Goal: Task Accomplishment & Management: Manage account settings

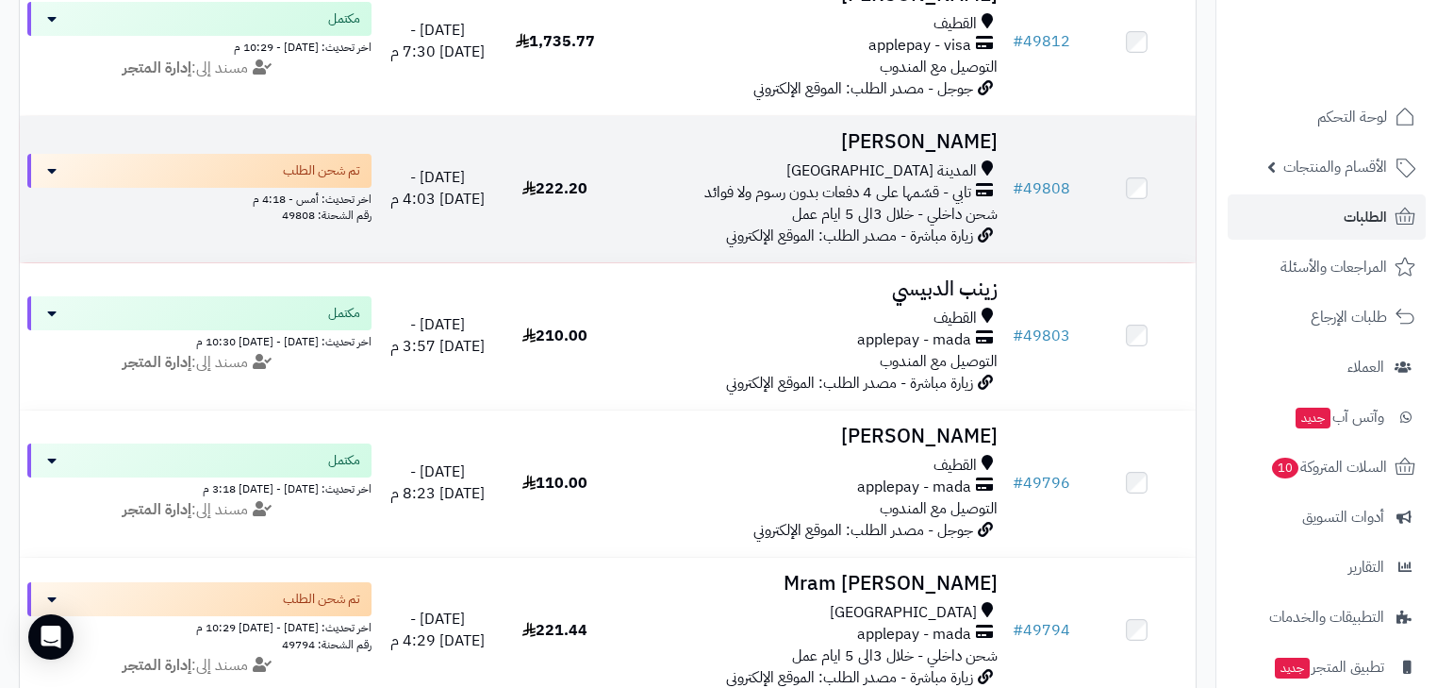
scroll to position [1509, 0]
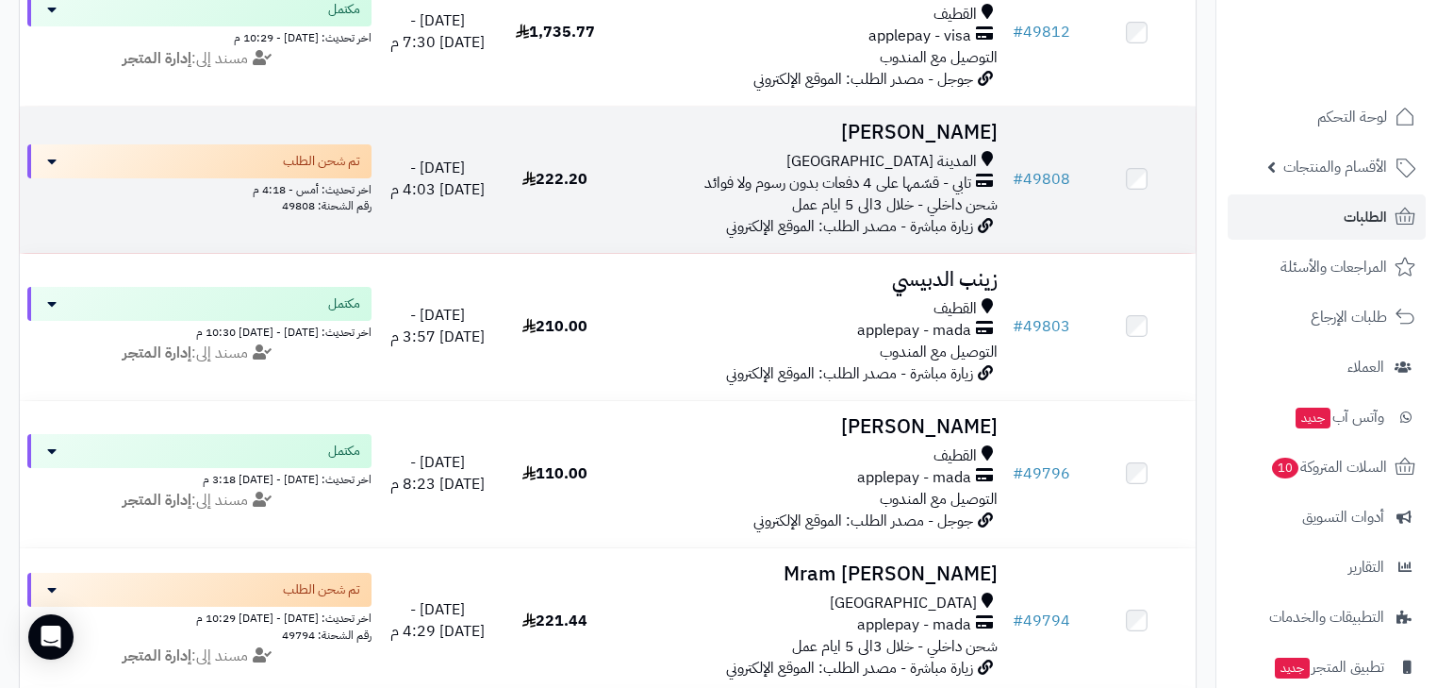
click at [836, 124] on td "محمد الصبحي المدينة المنورة تابي - قسّمها على 4 دفعات بدون رسوم ولا فوائد شحن د…" at bounding box center [809, 180] width 391 height 146
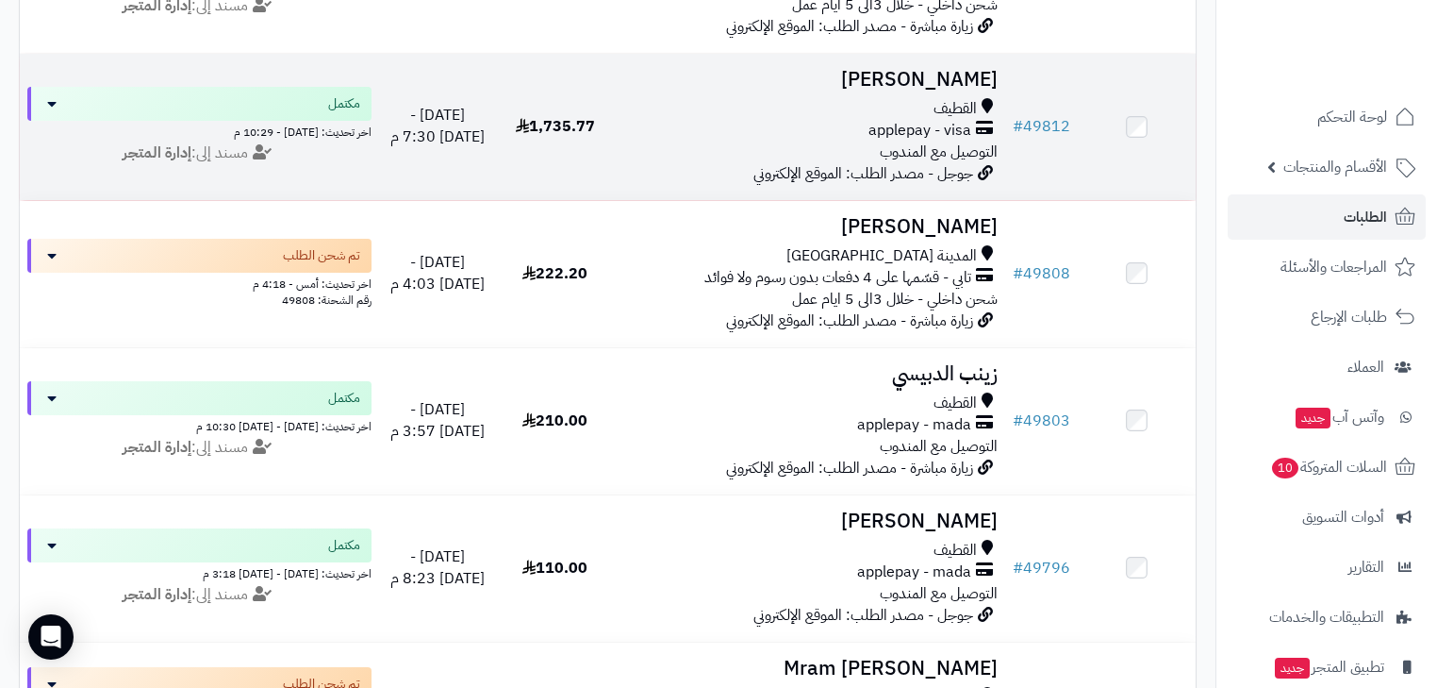
scroll to position [1283, 0]
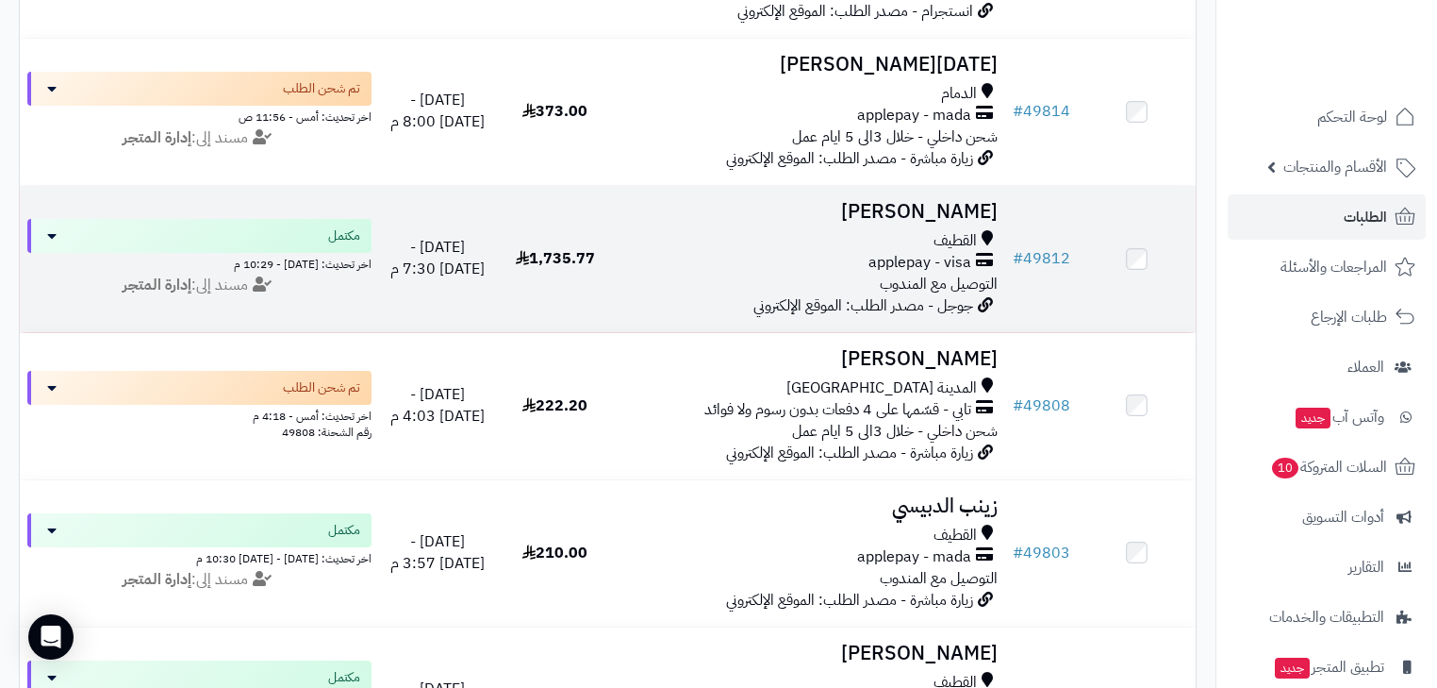
click at [920, 268] on span "applepay - visa" at bounding box center [920, 263] width 103 height 22
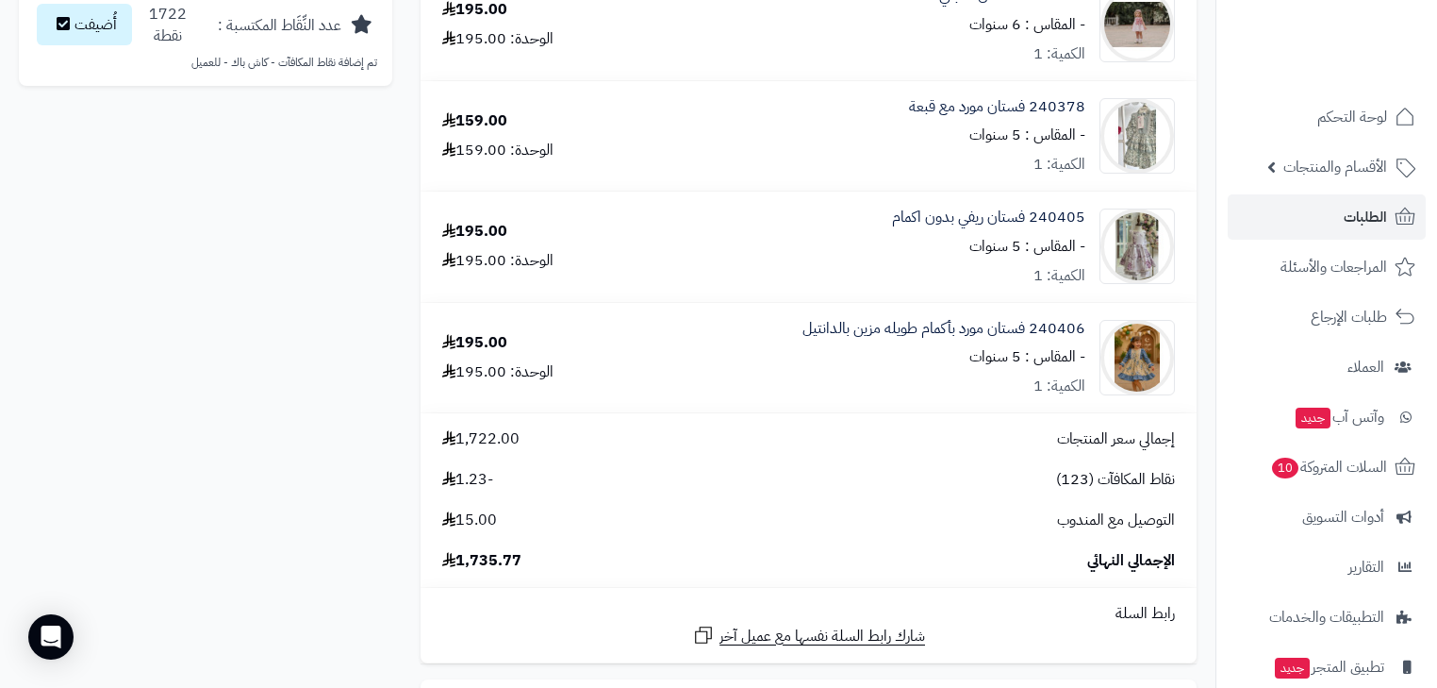
scroll to position [1735, 0]
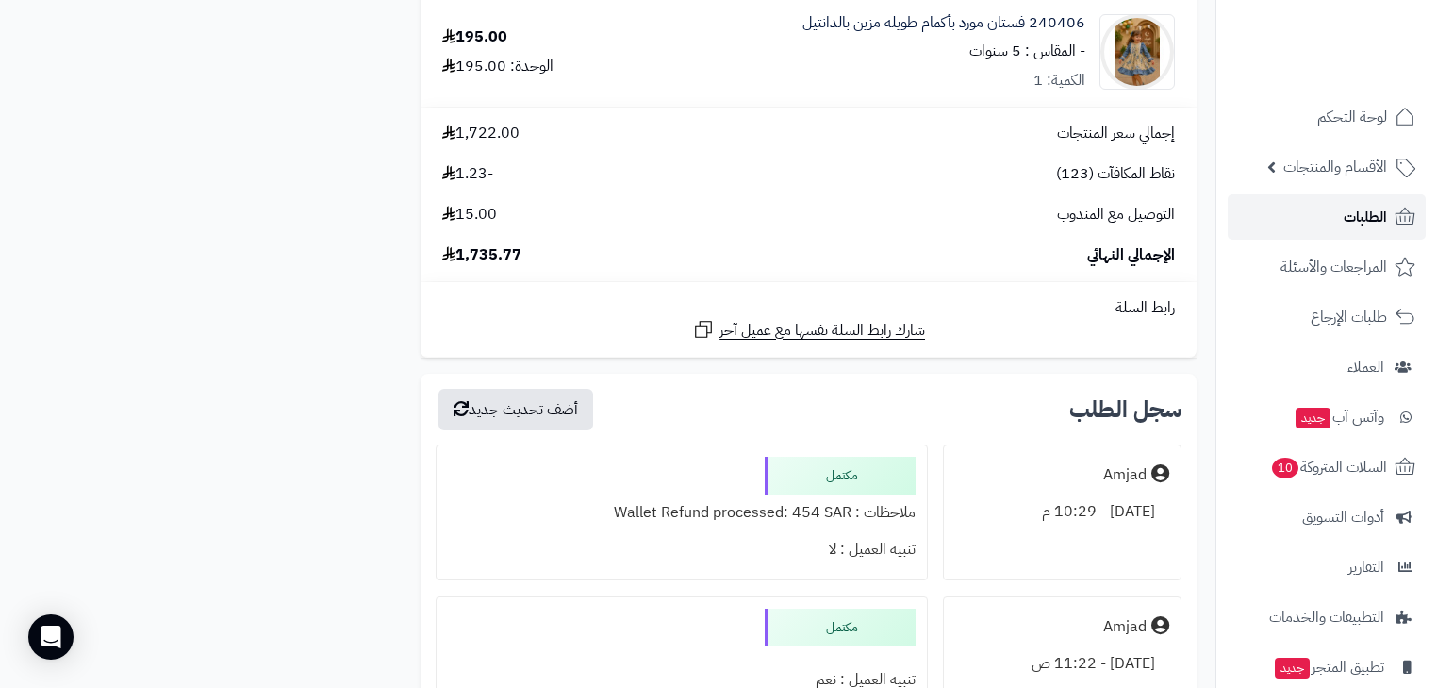
click at [1328, 210] on link "الطلبات" at bounding box center [1327, 216] width 198 height 45
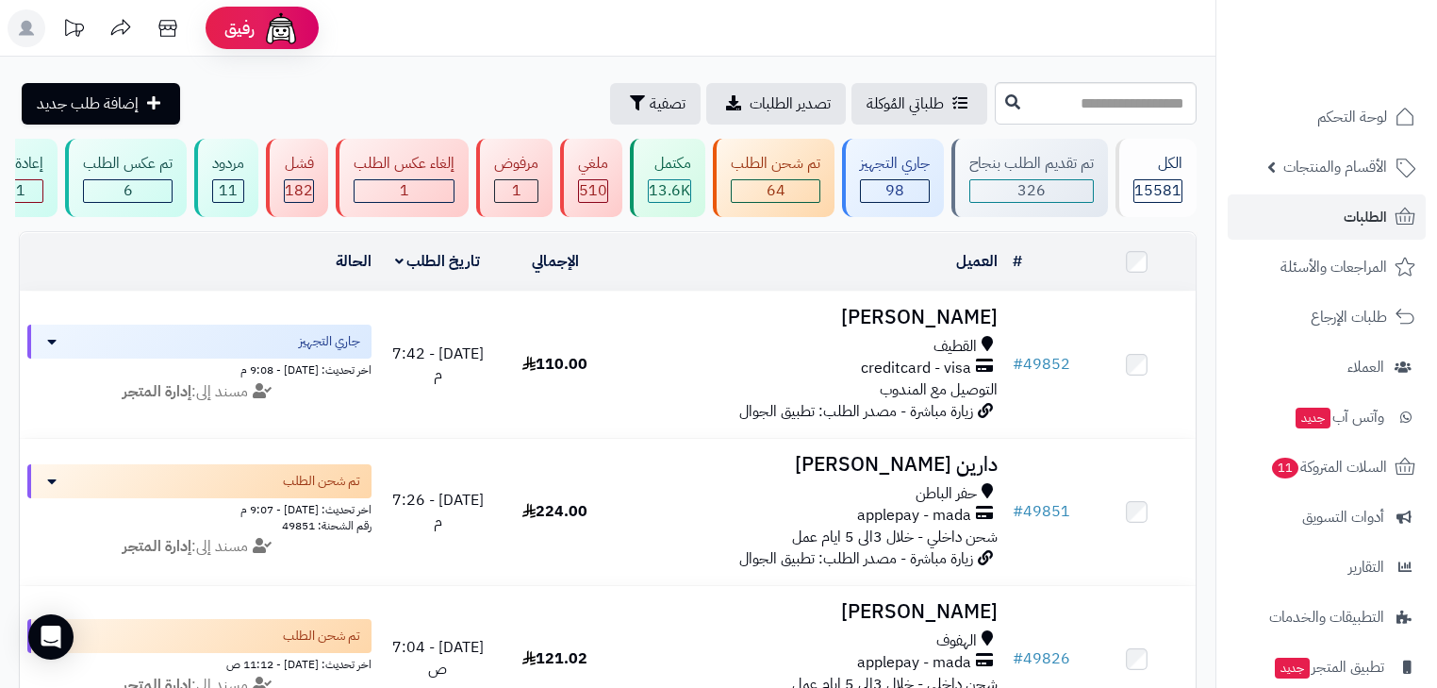
click at [28, 26] on icon at bounding box center [26, 28] width 15 height 15
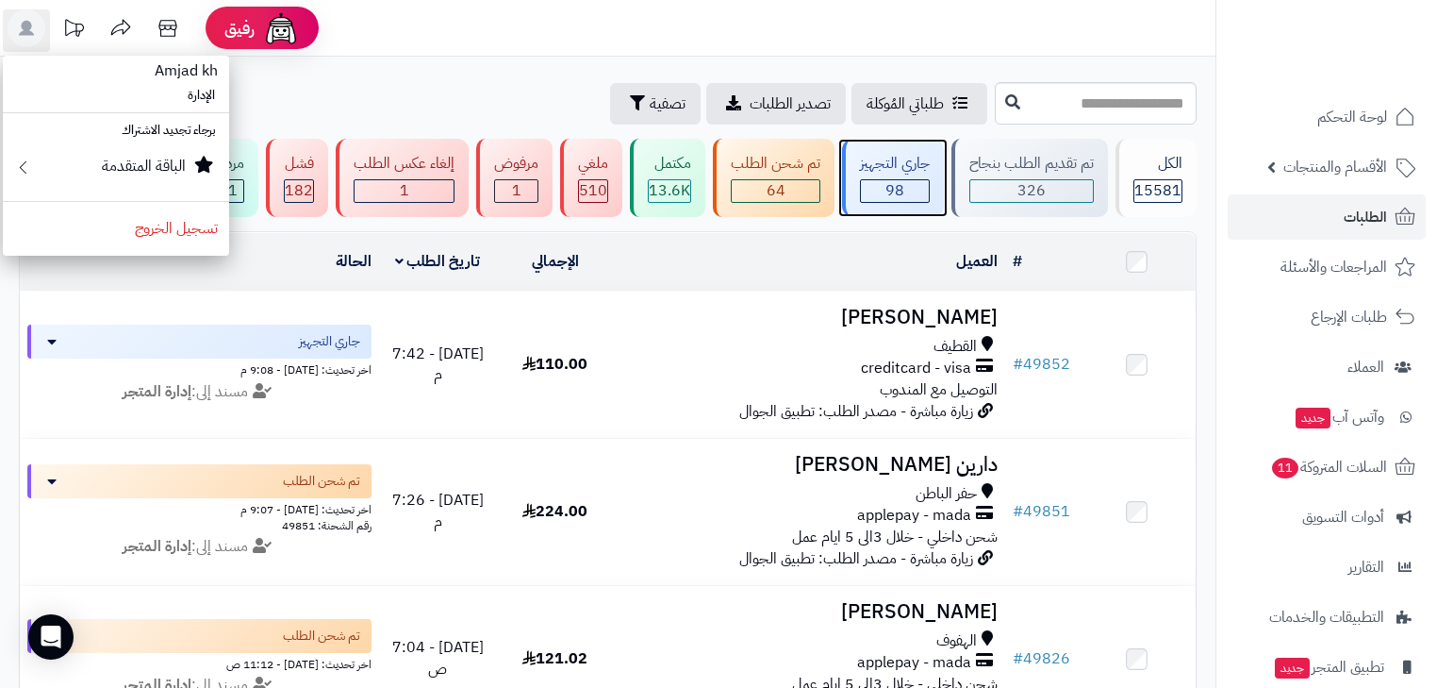
click at [929, 183] on div "98" at bounding box center [895, 191] width 68 height 22
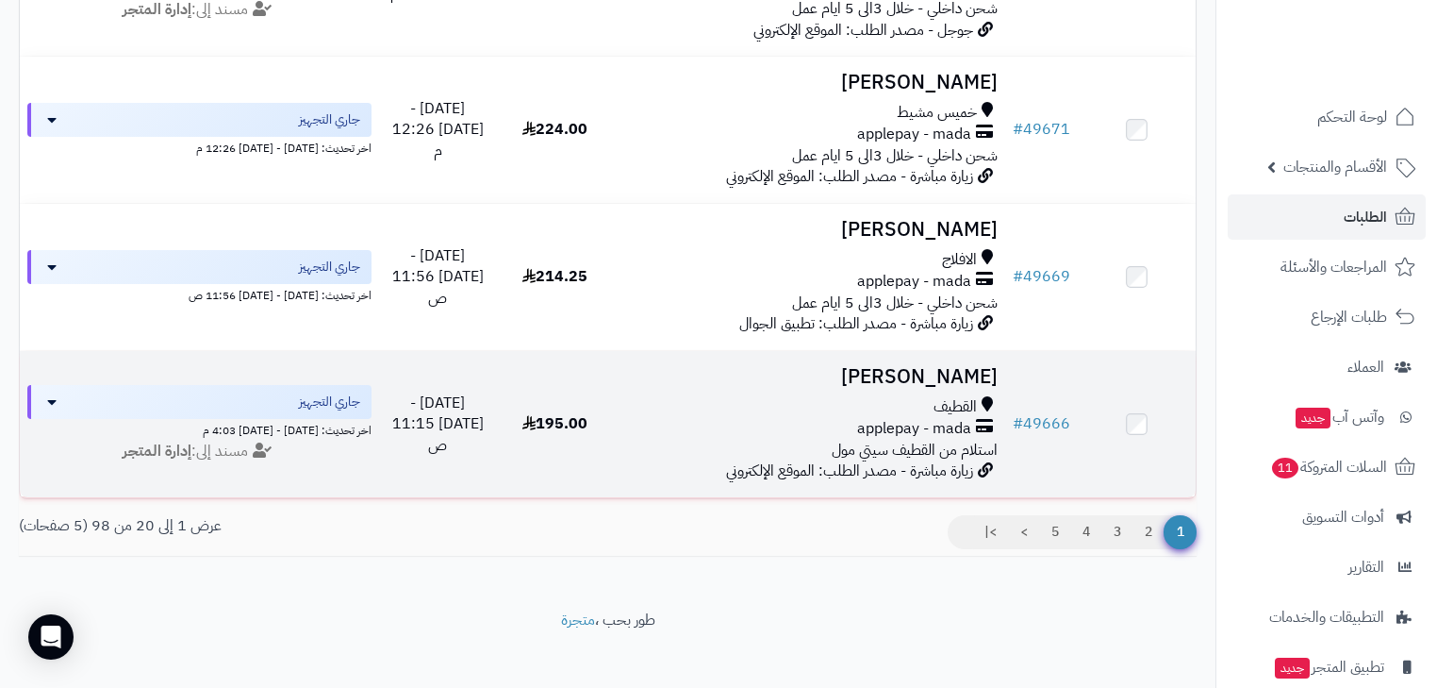
scroll to position [2782, 0]
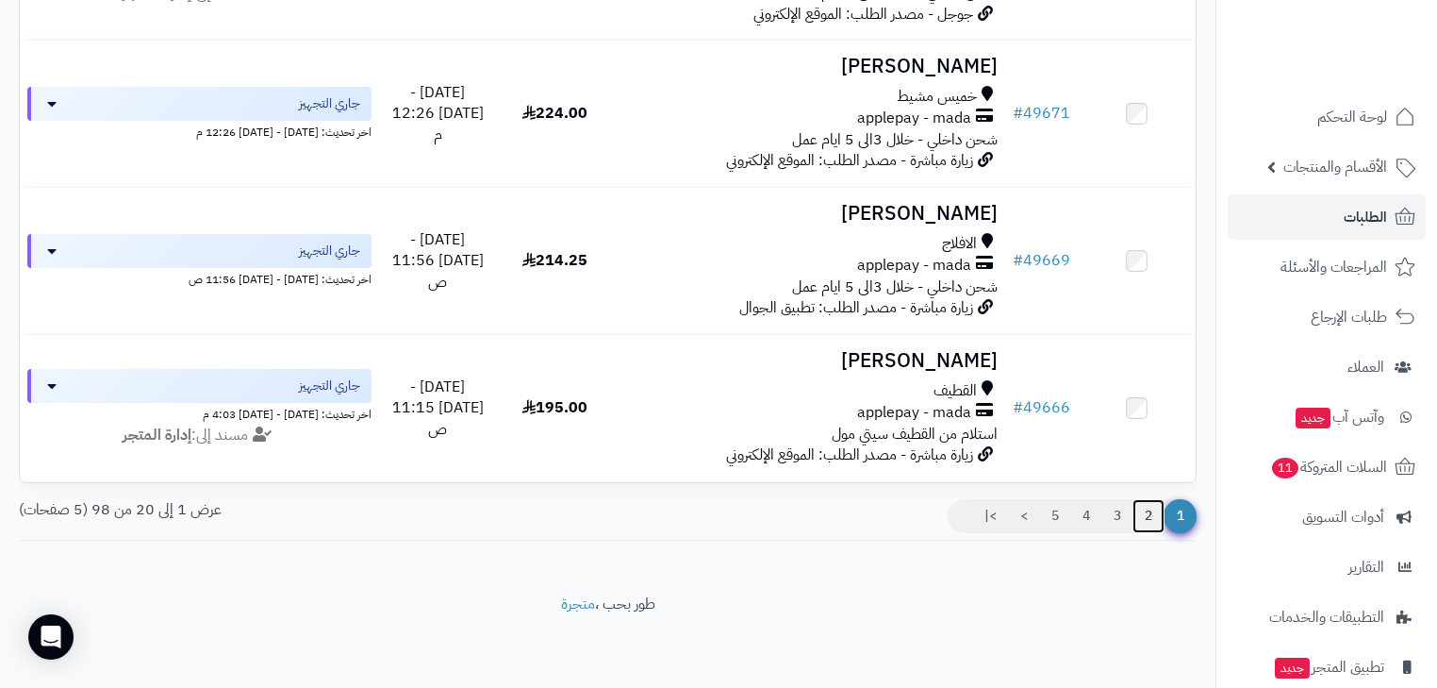
click at [1149, 512] on link "2" at bounding box center [1149, 516] width 32 height 34
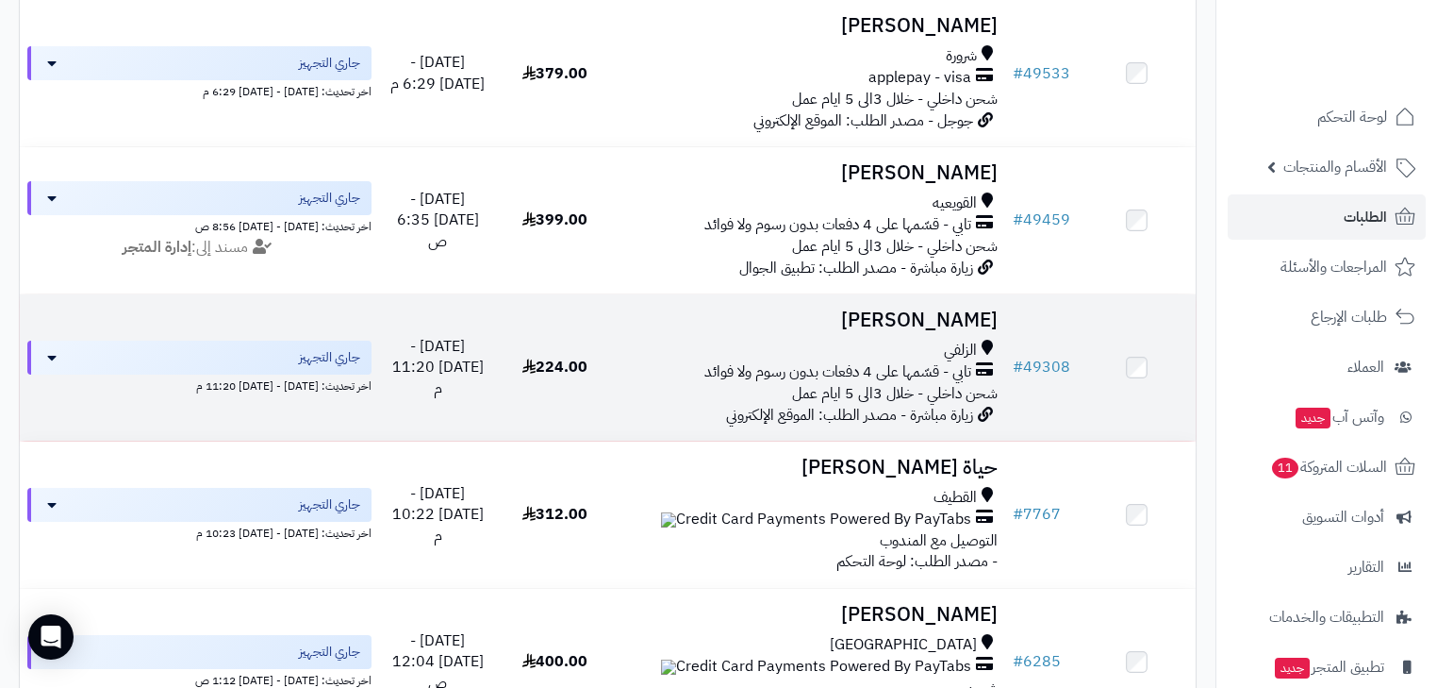
scroll to position [2339, 0]
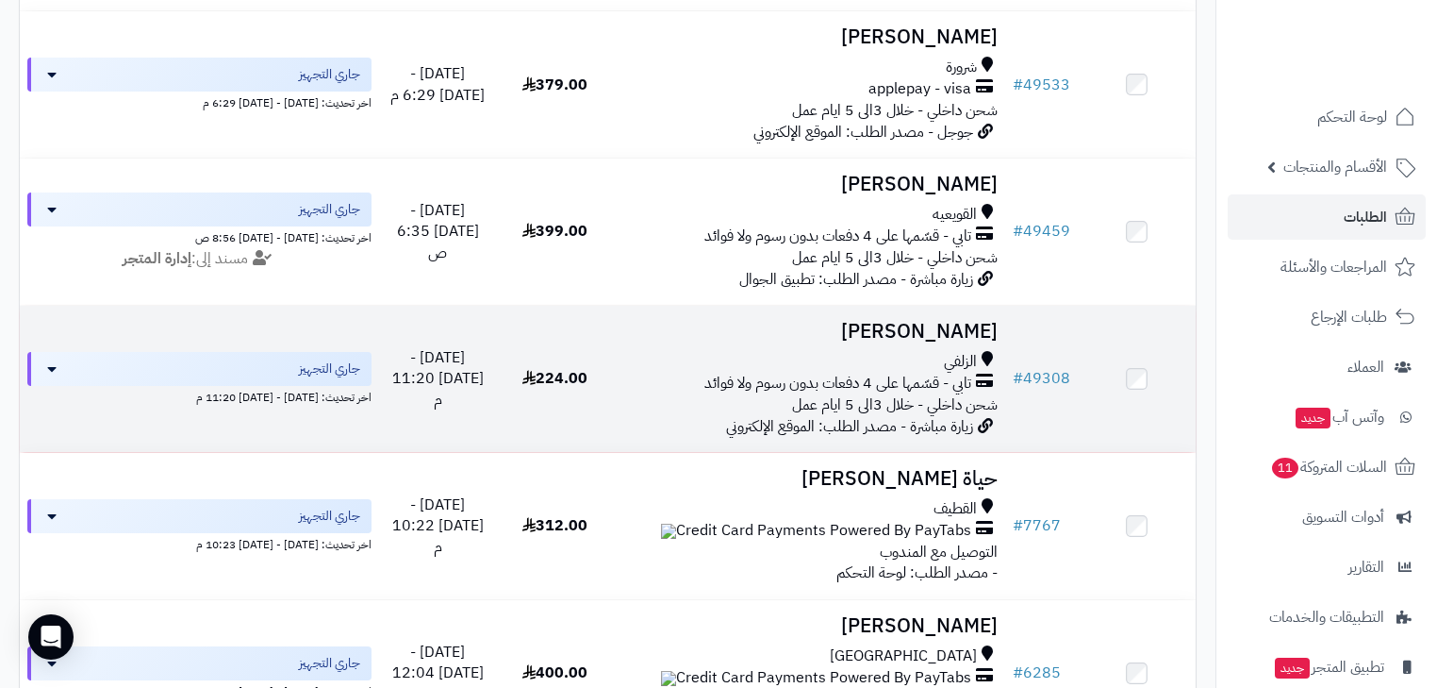
click at [952, 416] on span "شحن داخلي - خلال 3الى 5 ايام عمل" at bounding box center [895, 404] width 206 height 23
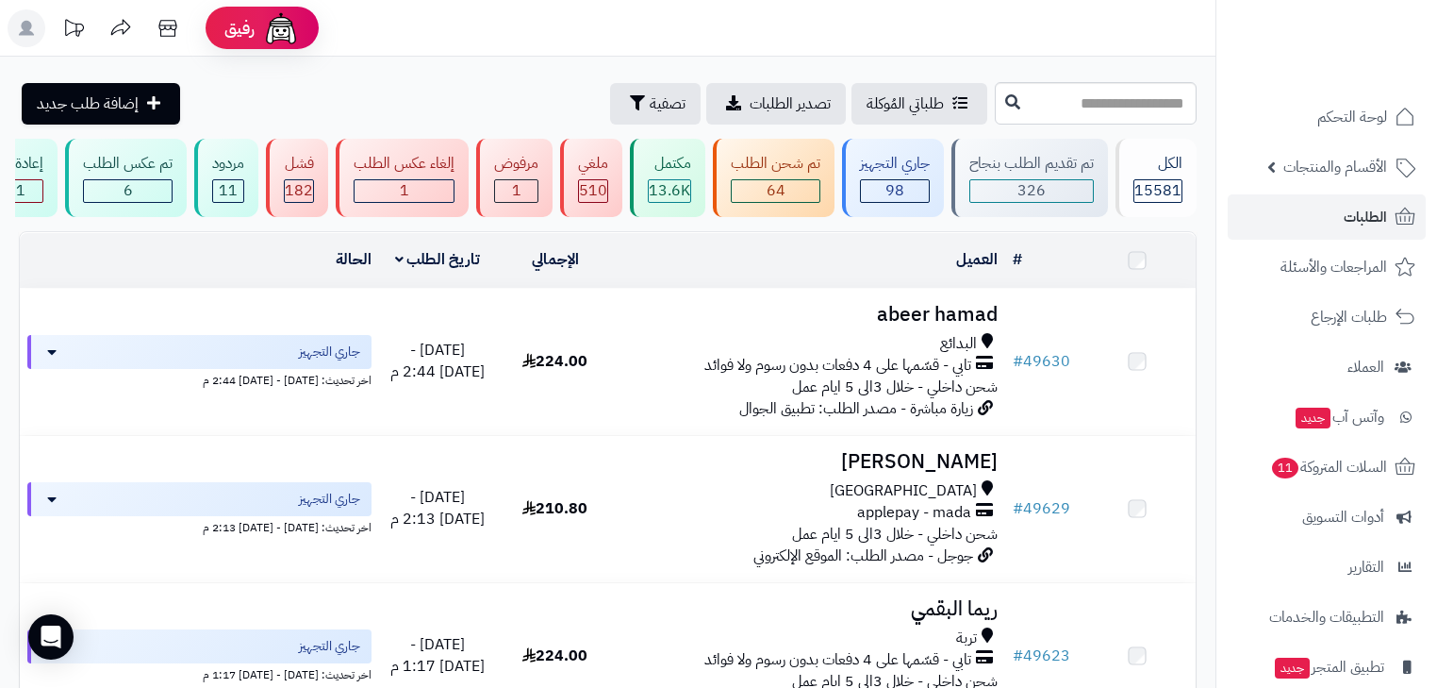
scroll to position [2339, 0]
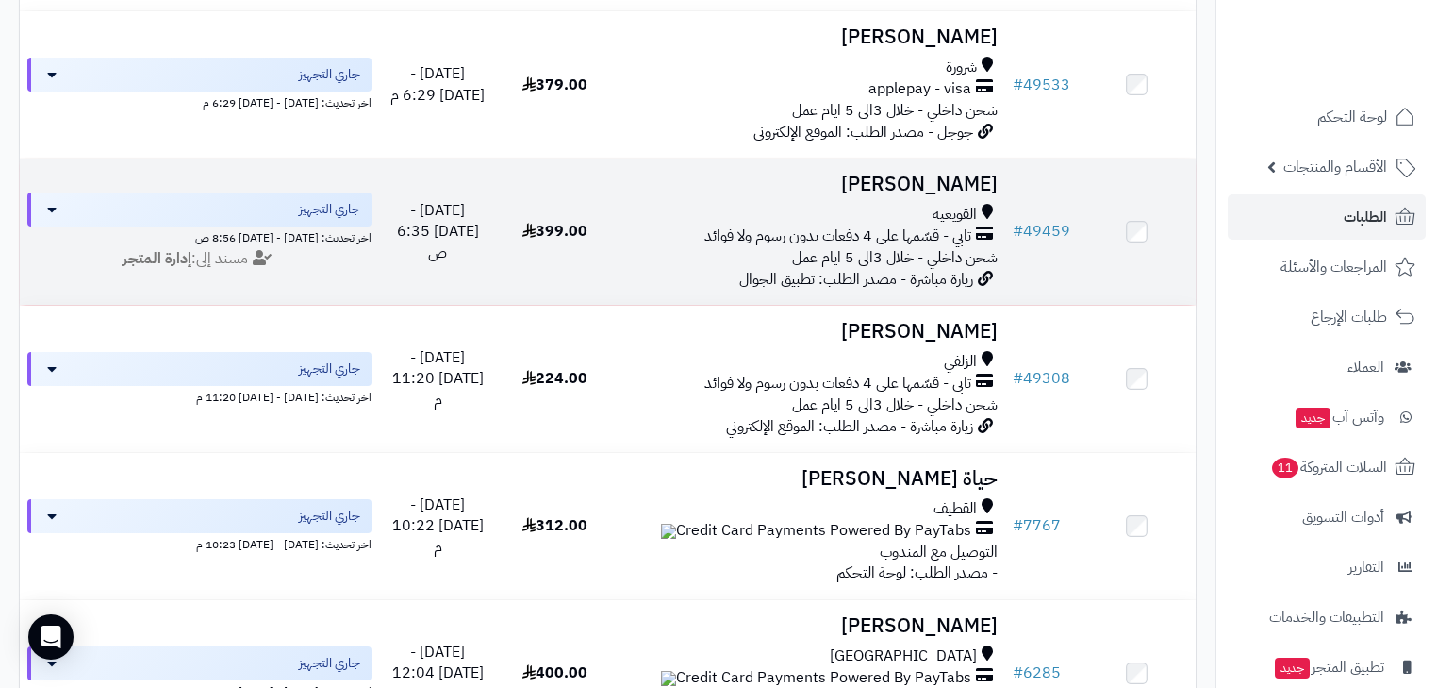
click at [904, 267] on span "شحن داخلي - خلال 3الى 5 ايام عمل" at bounding box center [895, 257] width 206 height 23
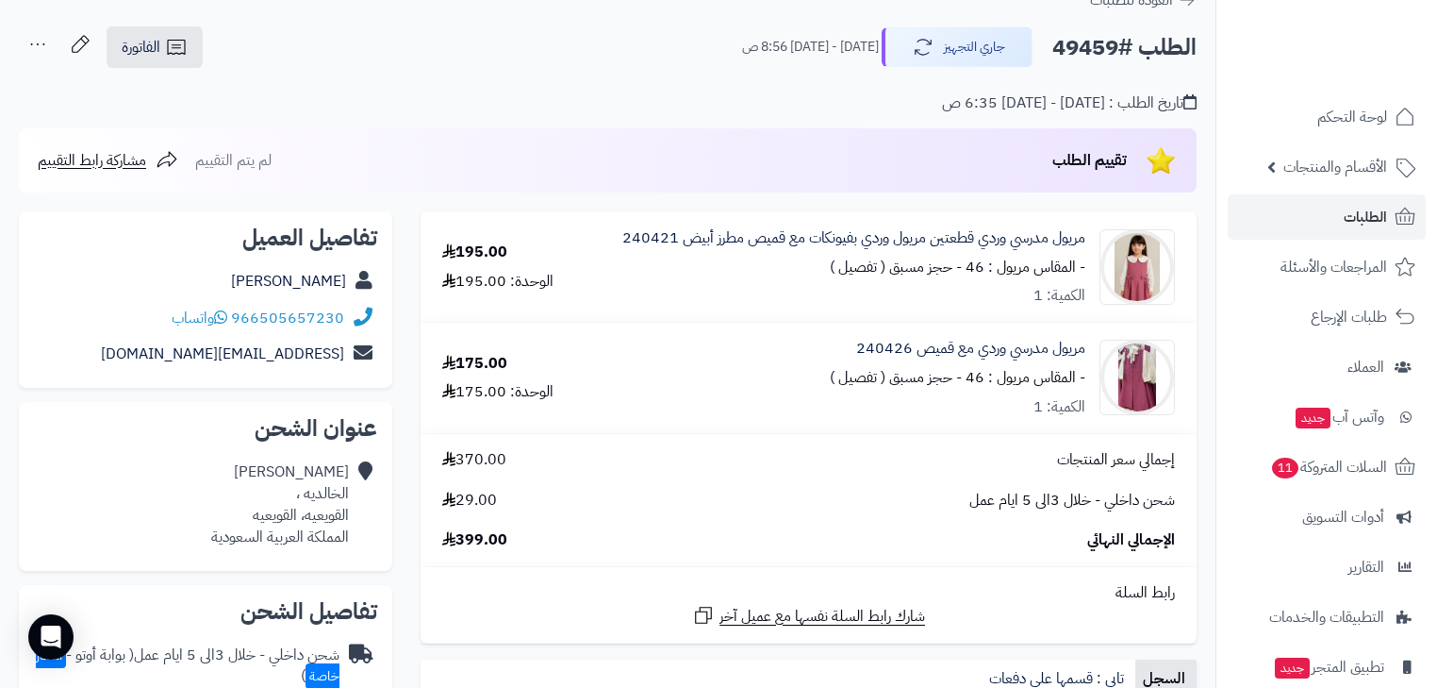
scroll to position [75, 0]
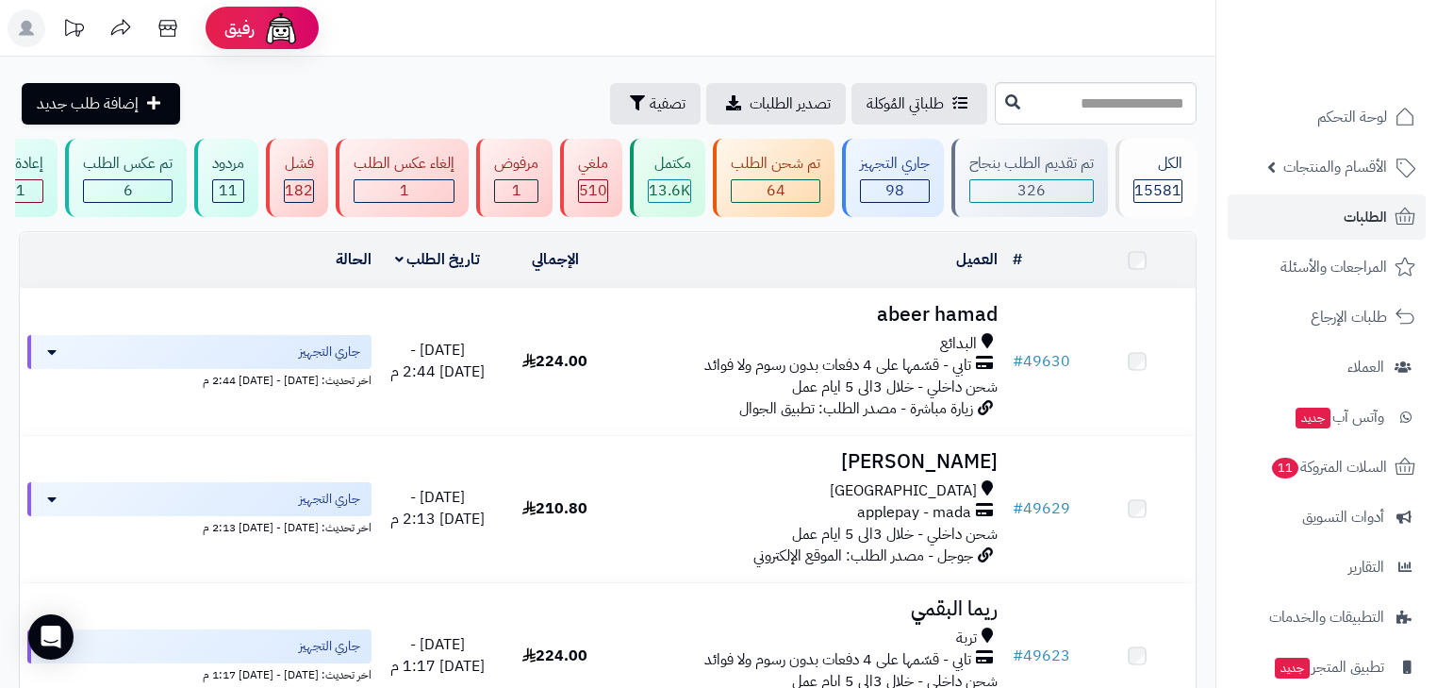
scroll to position [2339, 0]
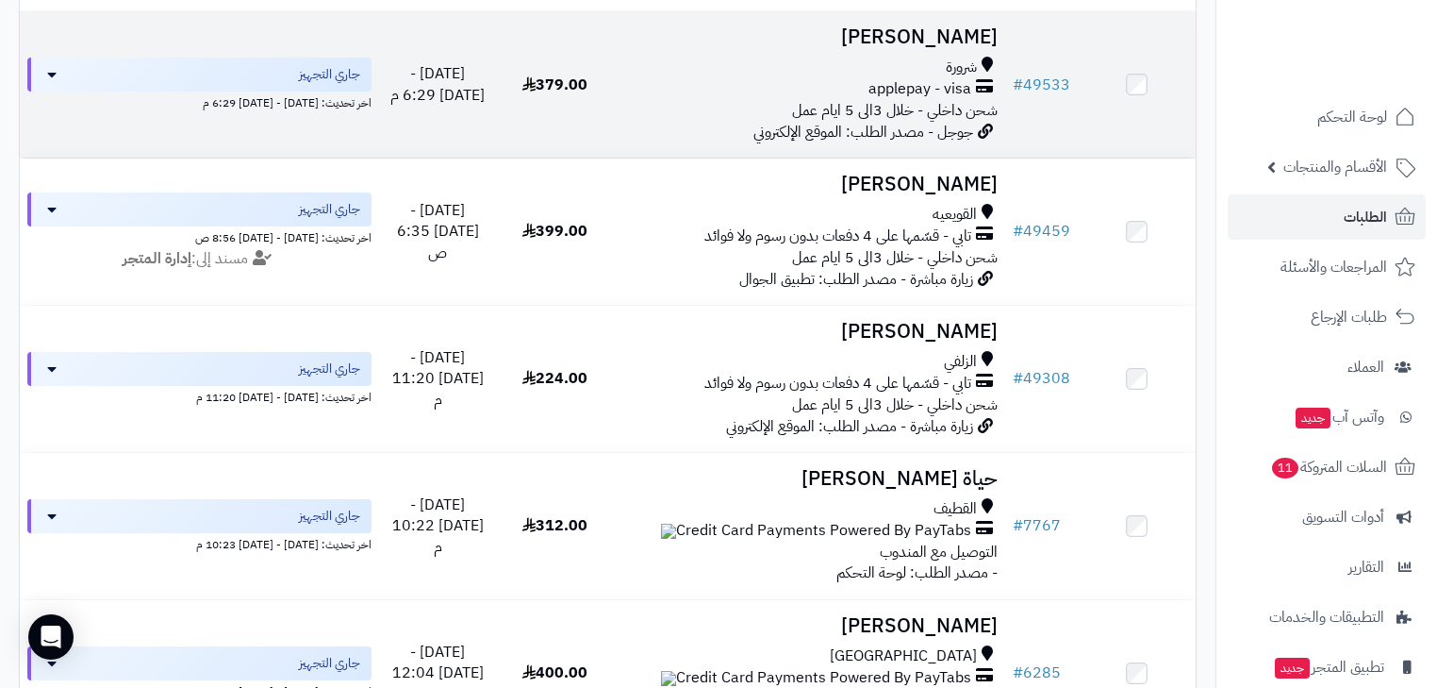
click at [913, 138] on span "جوجل - مصدر الطلب: الموقع الإلكتروني" at bounding box center [864, 132] width 220 height 23
click at [913, 122] on span "شحن داخلي - خلال 3الى 5 ايام عمل" at bounding box center [895, 110] width 206 height 23
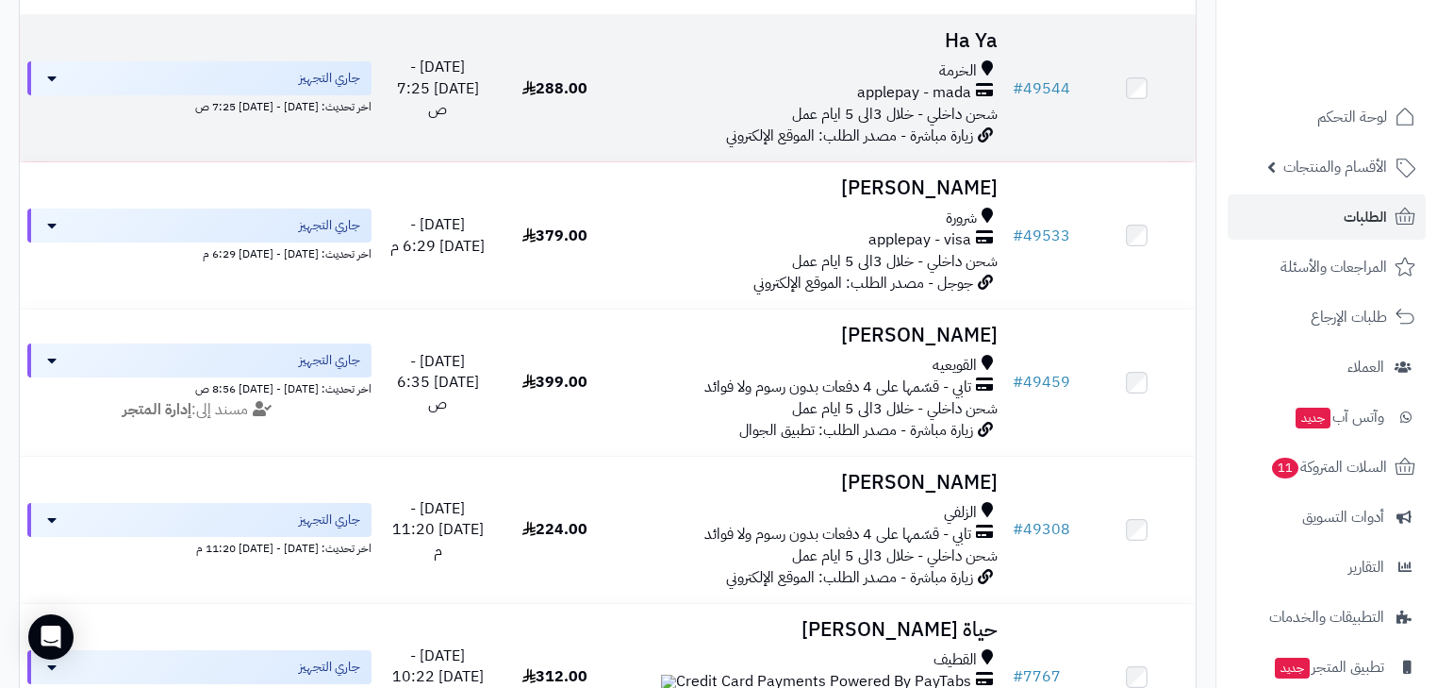
scroll to position [2188, 0]
click at [942, 104] on span "applepay - mada" at bounding box center [914, 93] width 114 height 22
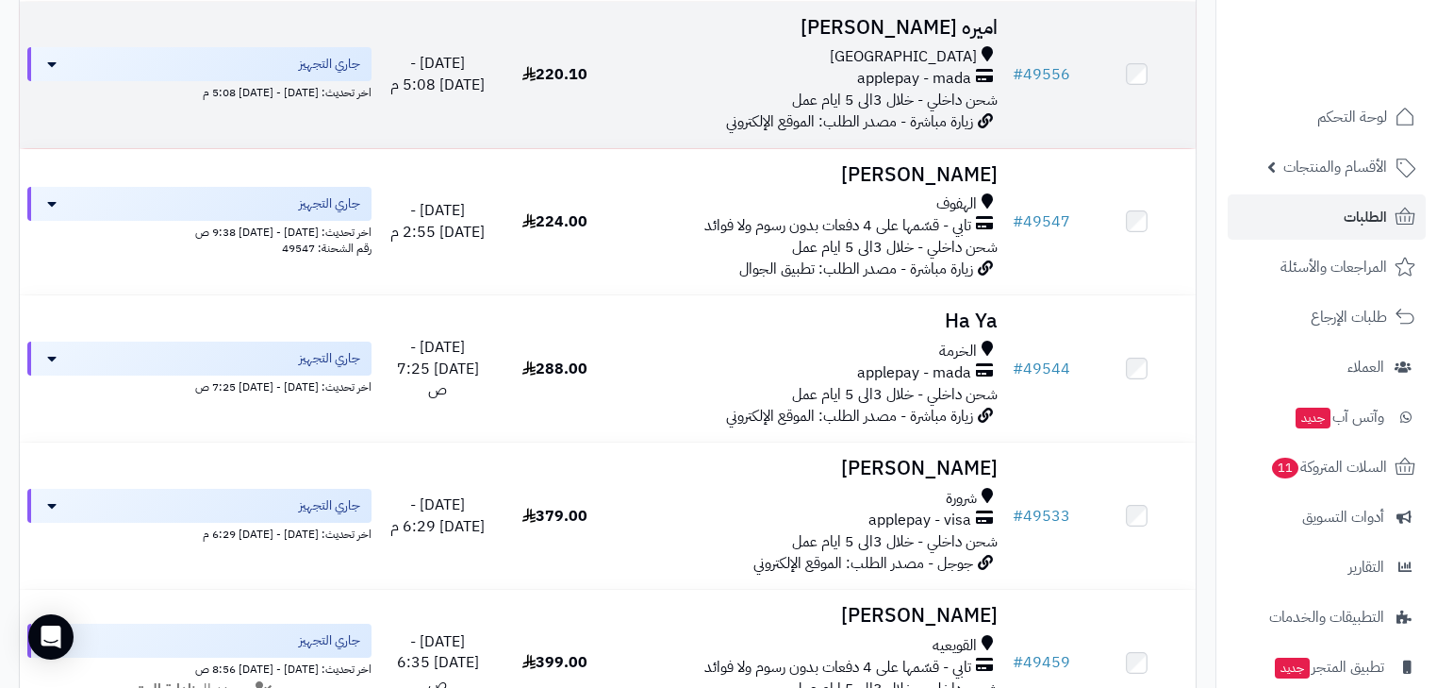
scroll to position [1886, 0]
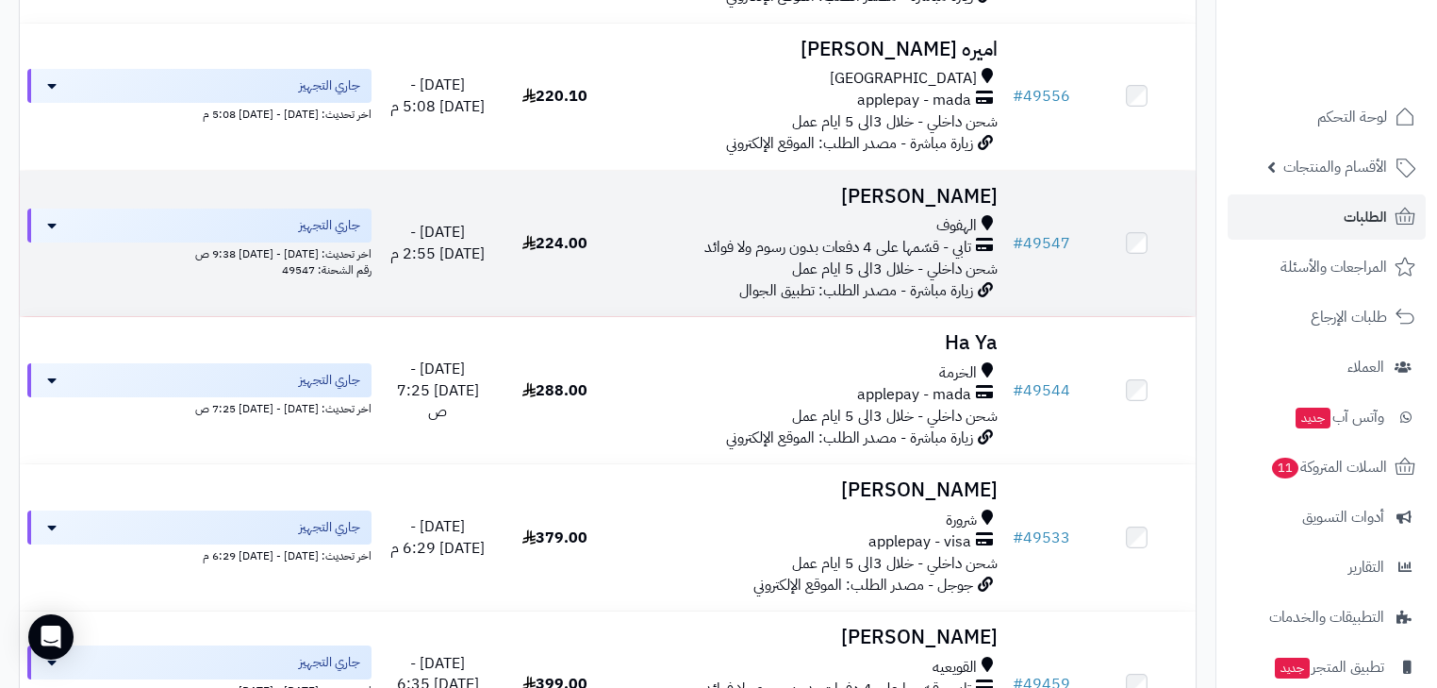
click at [901, 207] on h3 "[PERSON_NAME]" at bounding box center [810, 197] width 376 height 22
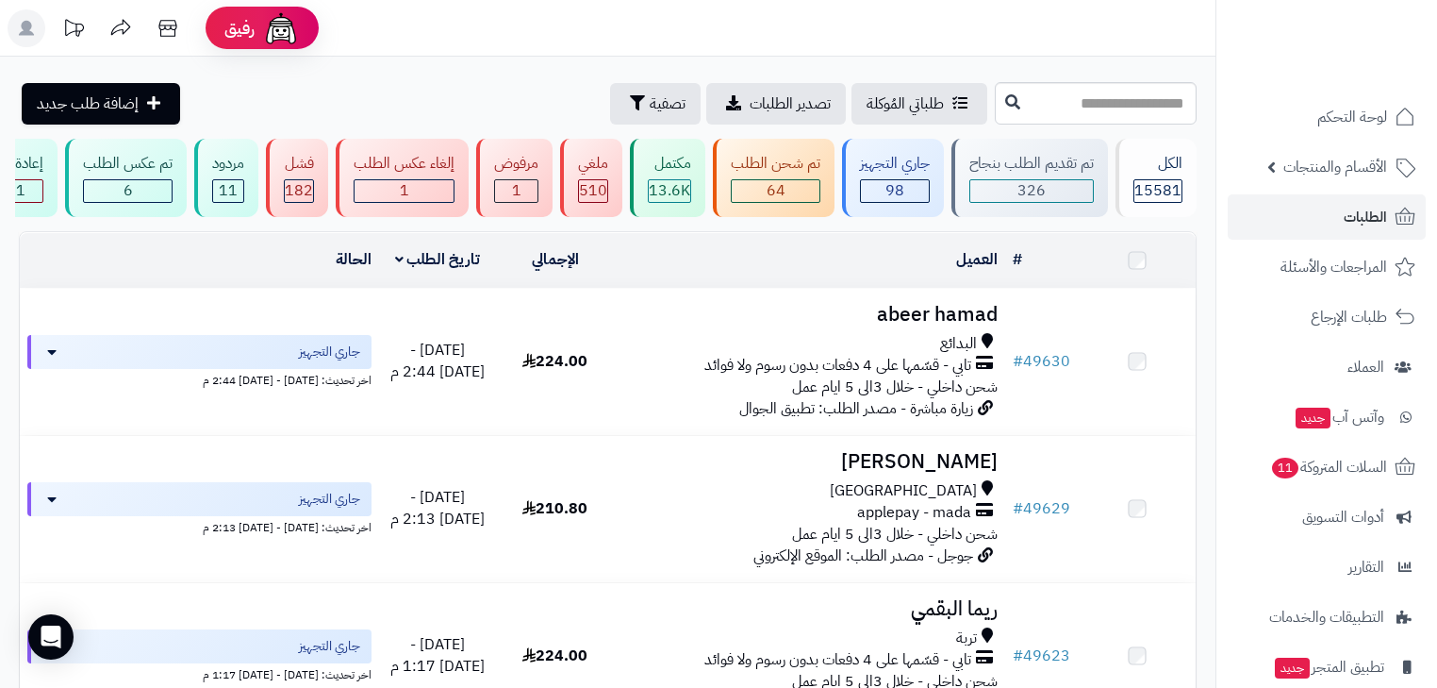
scroll to position [1886, 0]
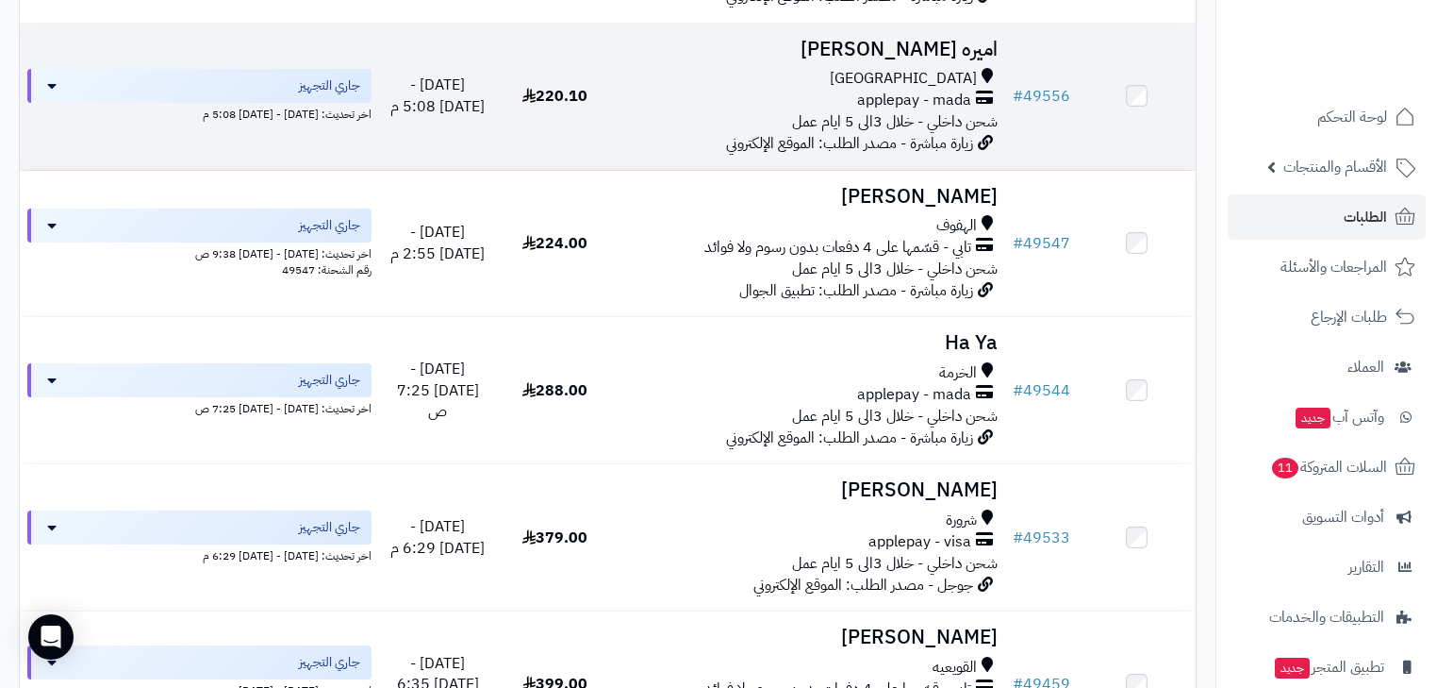
click at [863, 111] on span "applepay - mada" at bounding box center [914, 101] width 114 height 22
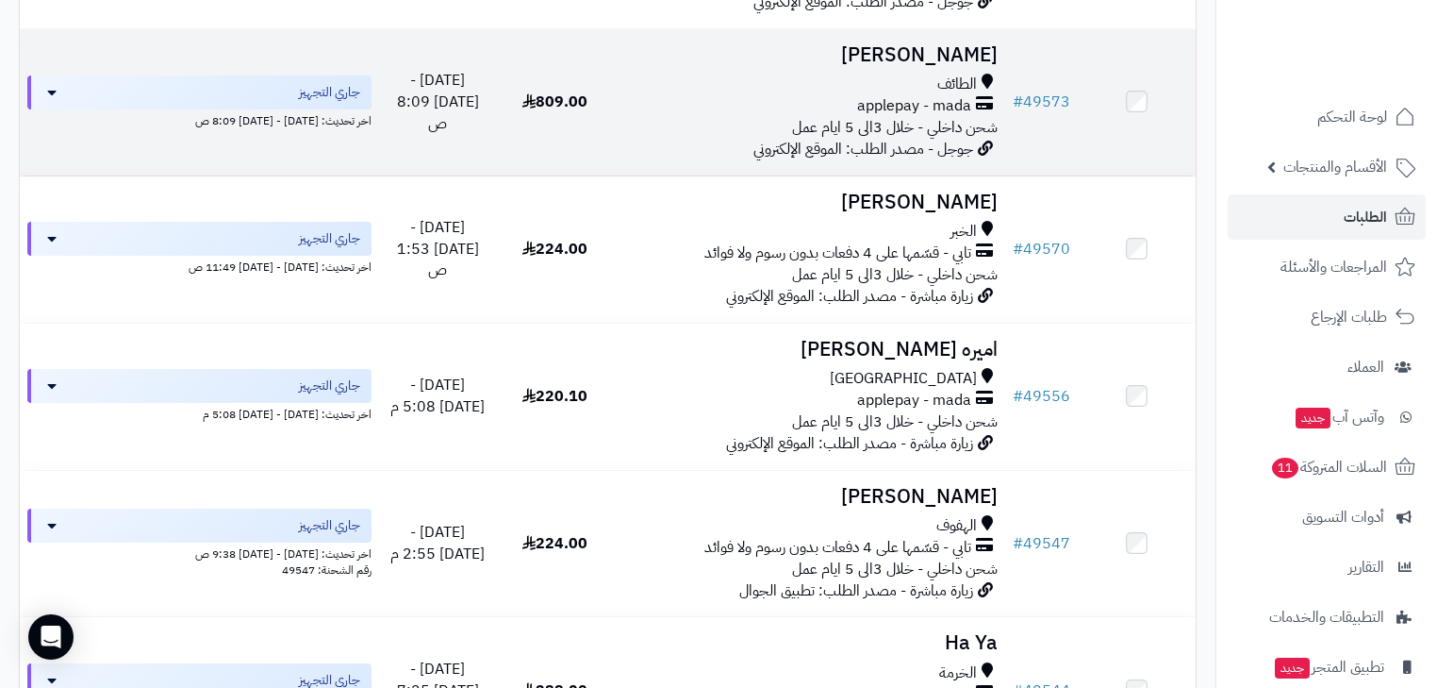
scroll to position [1584, 0]
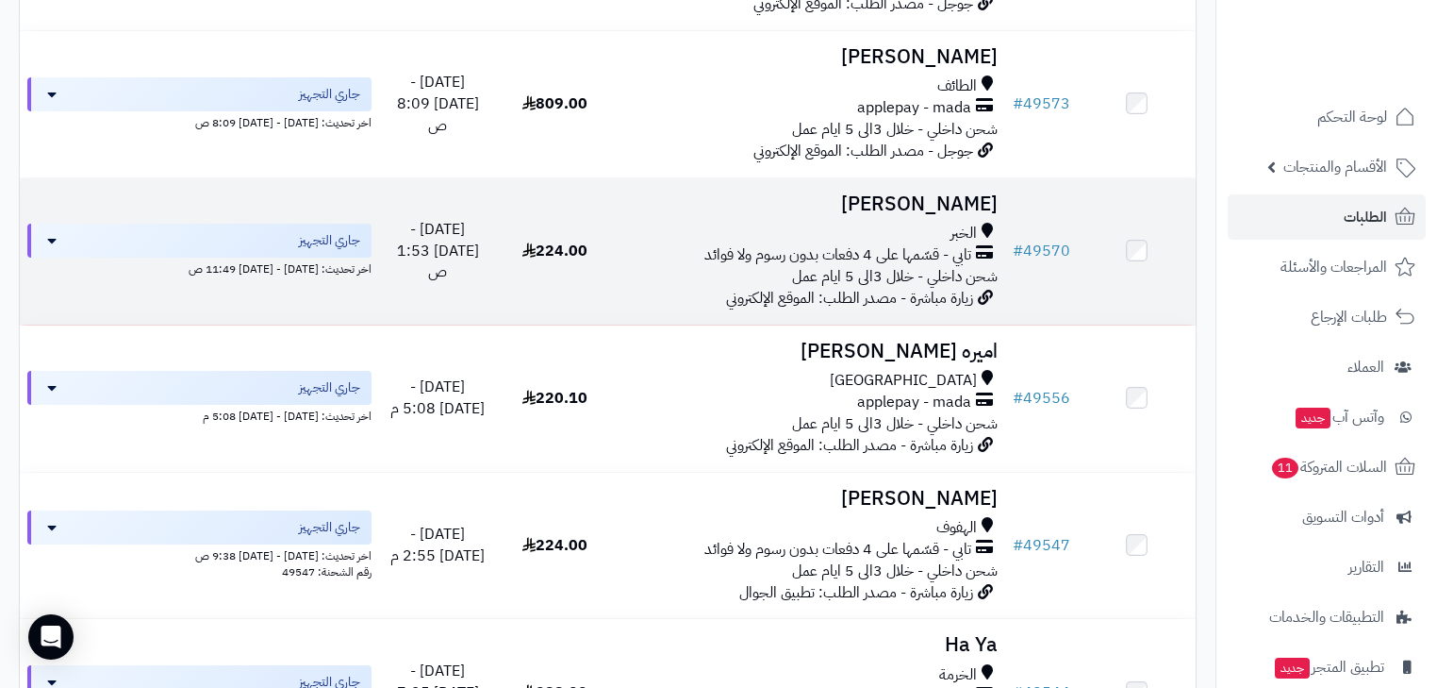
click at [928, 215] on h3 "[PERSON_NAME]" at bounding box center [810, 204] width 376 height 22
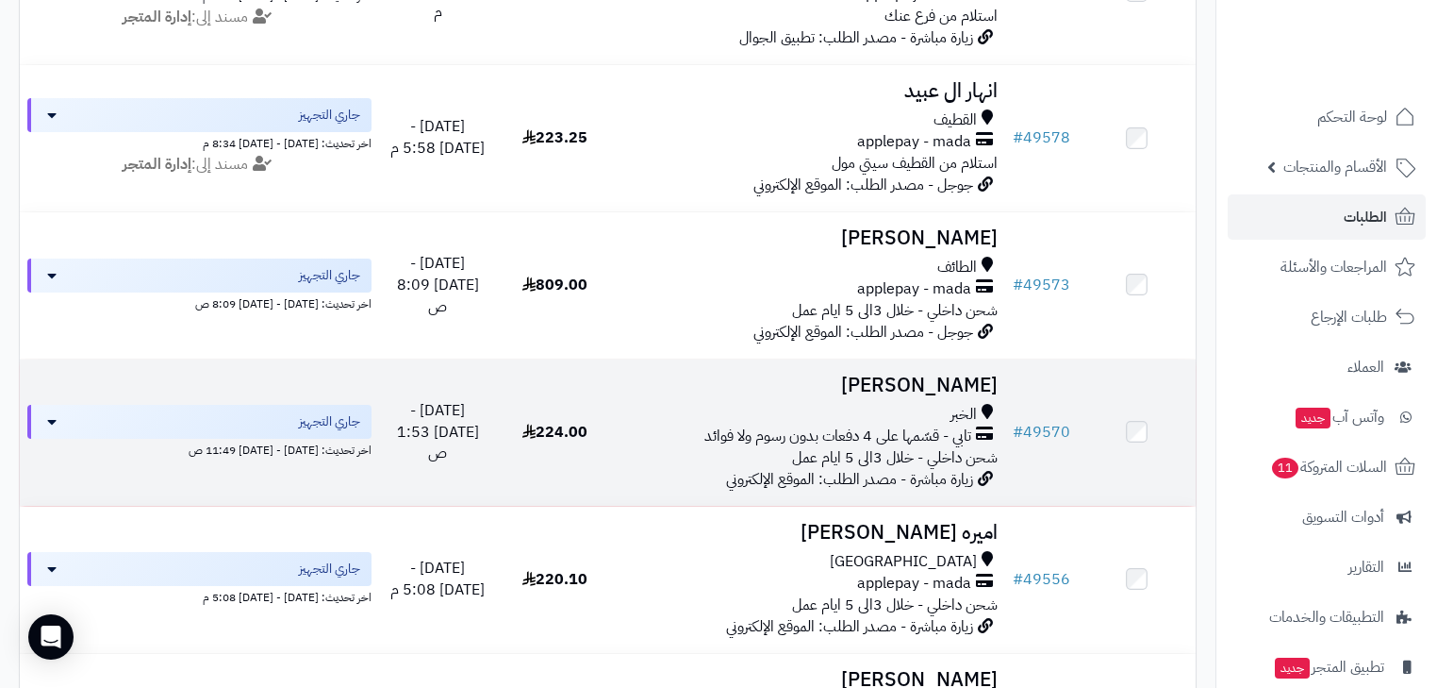
scroll to position [1358, 0]
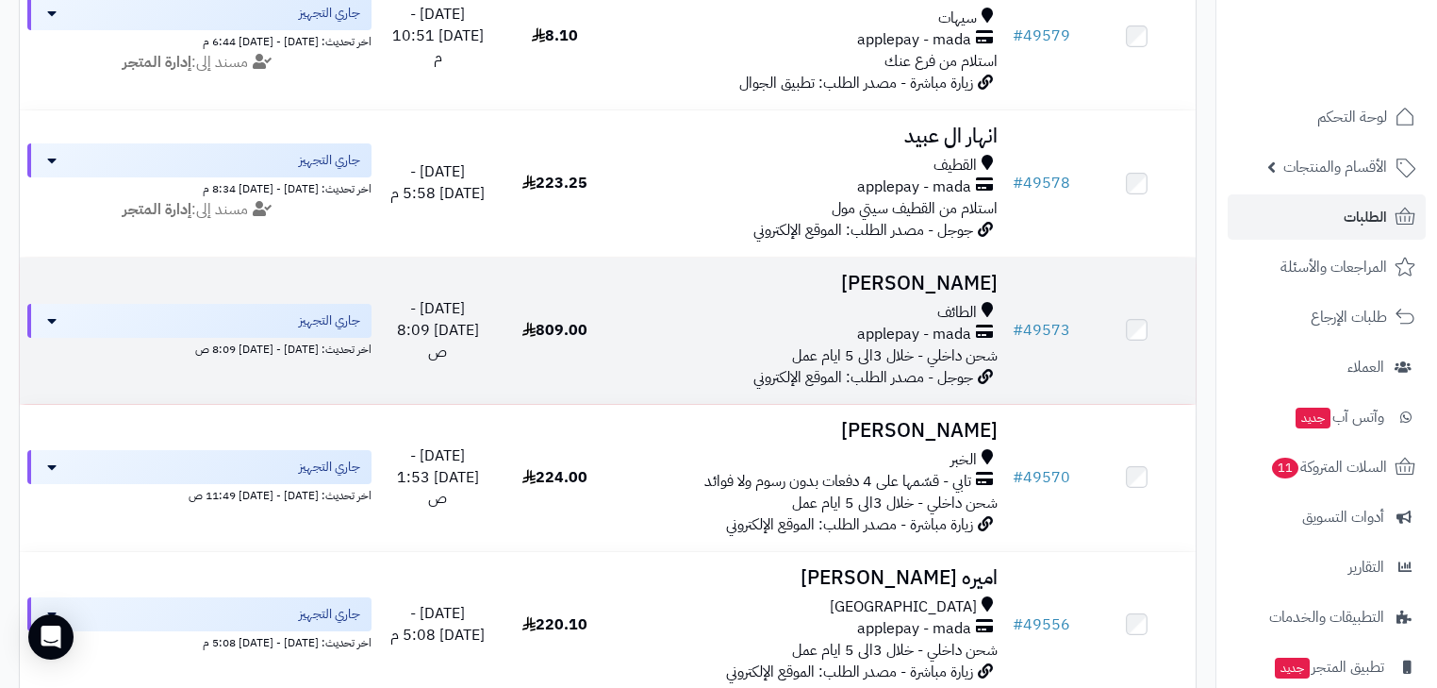
click at [937, 294] on h3 "رمزي الثقفي" at bounding box center [810, 284] width 376 height 22
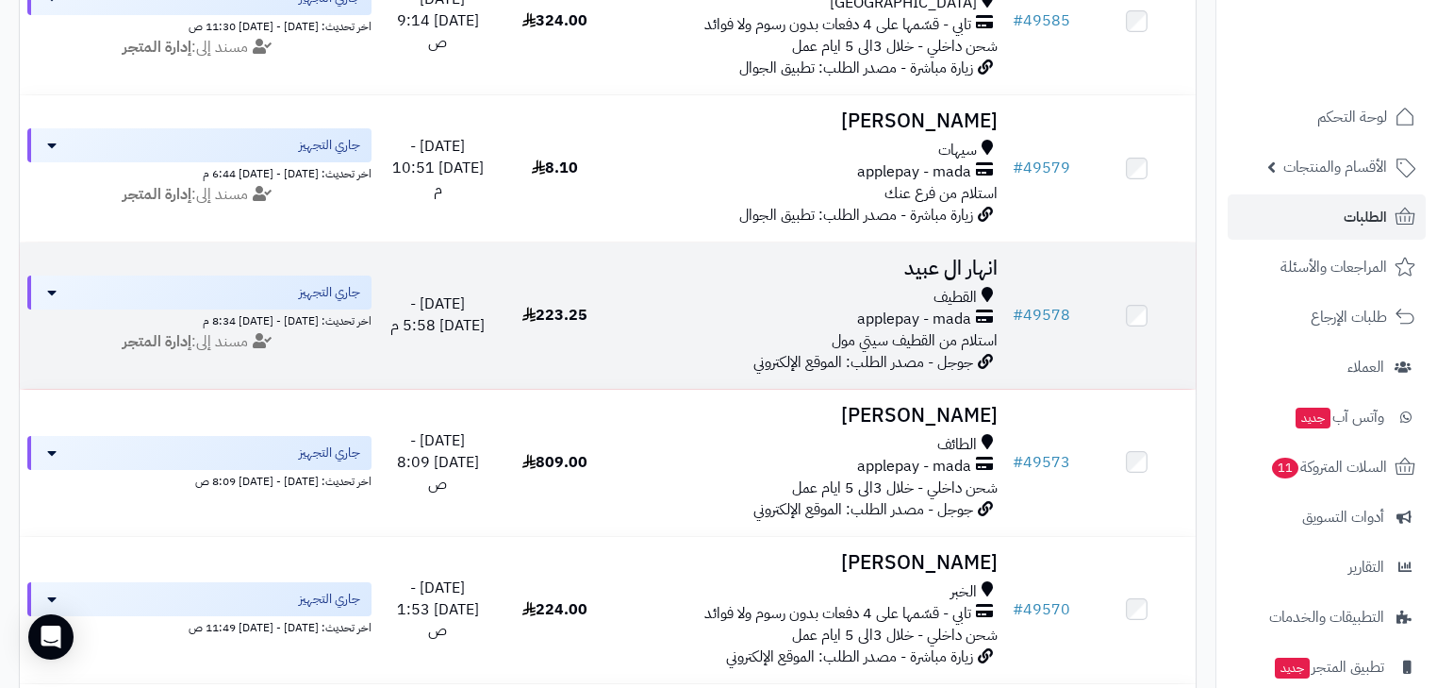
scroll to position [1207, 0]
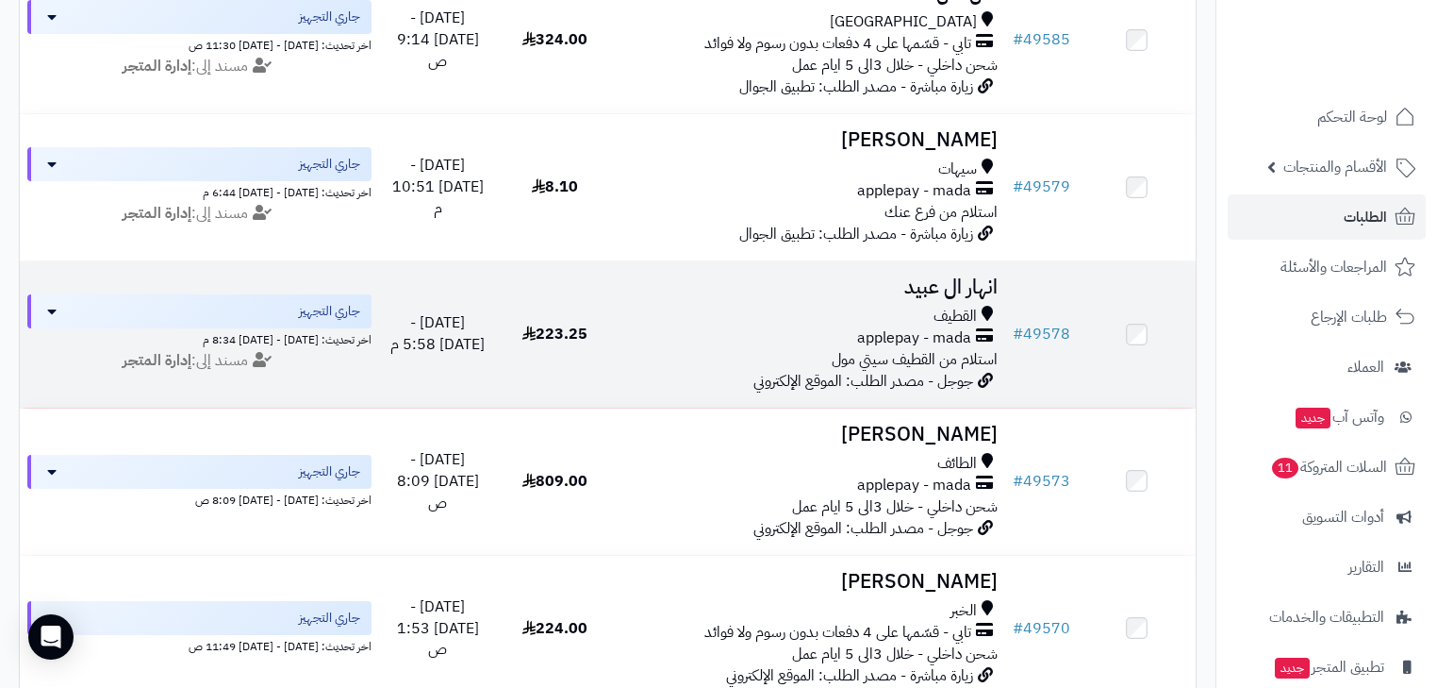
click at [919, 327] on div "القطيف" at bounding box center [810, 317] width 376 height 22
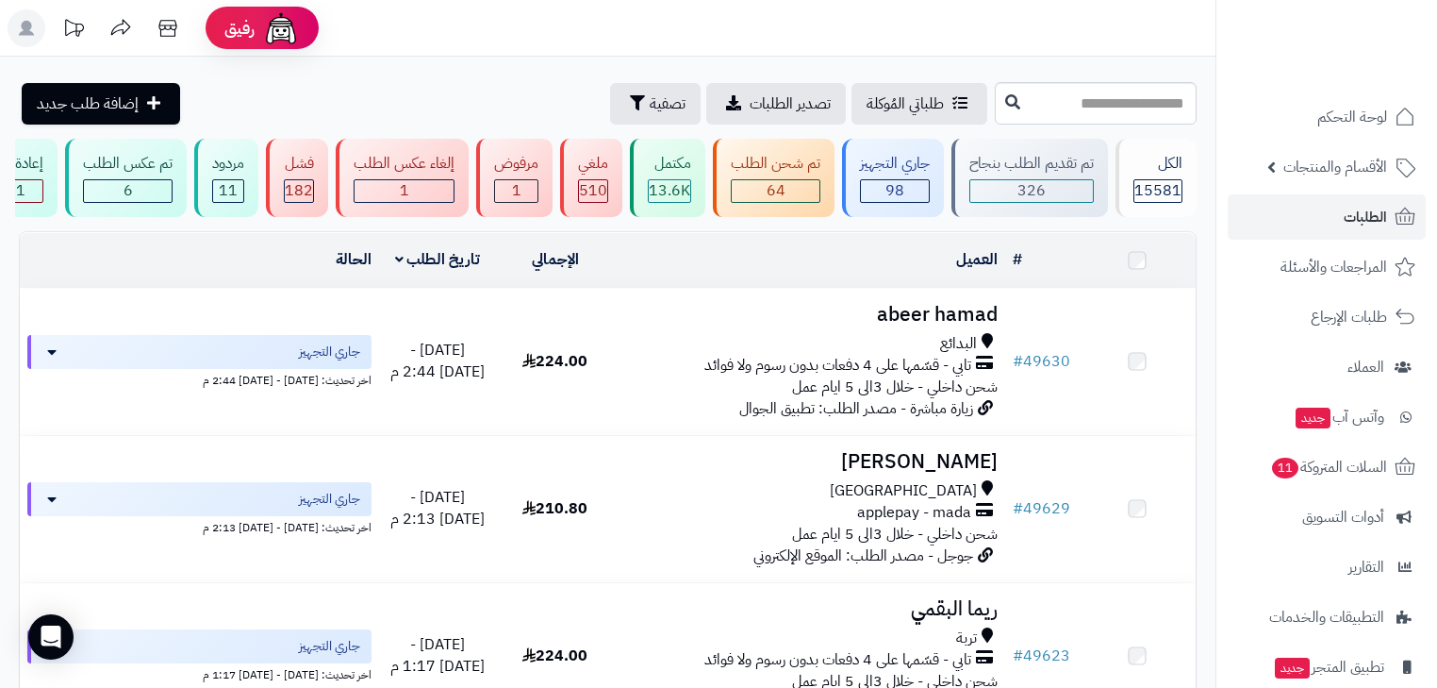
scroll to position [1207, 0]
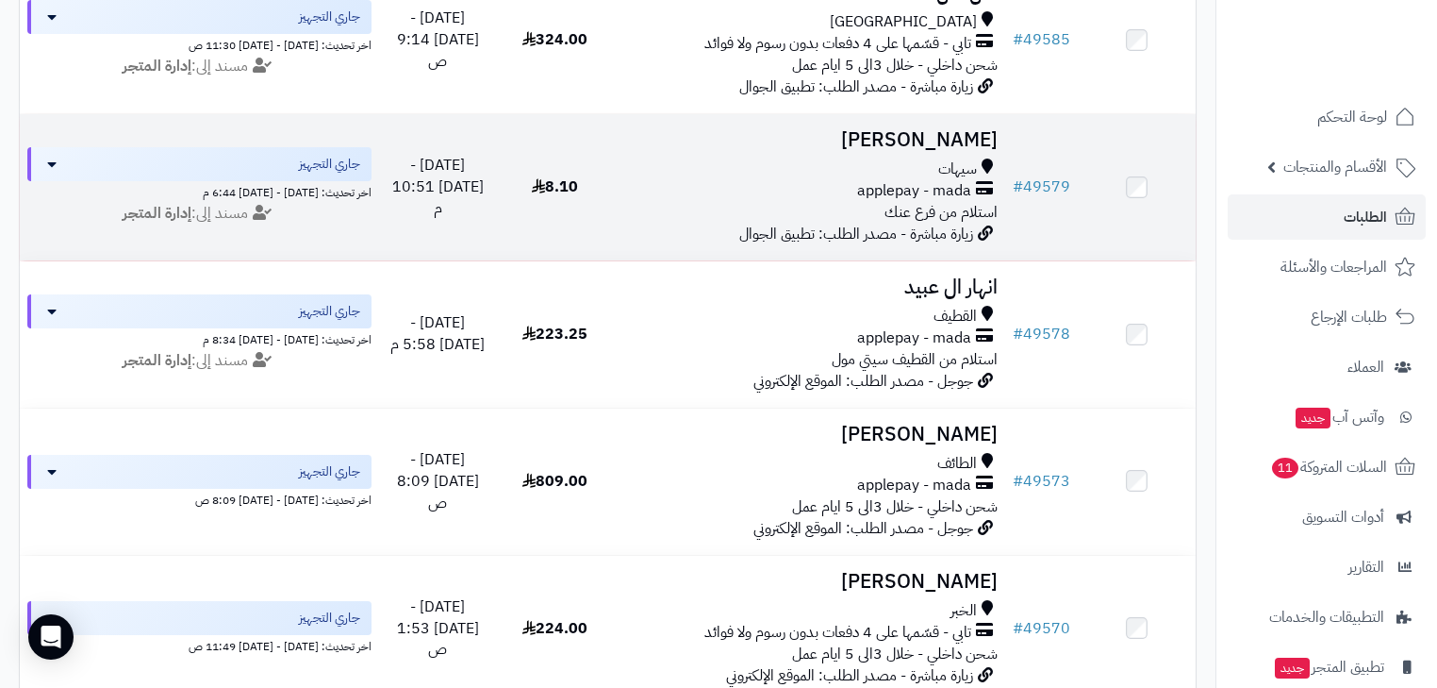
click at [920, 202] on span "applepay - mada" at bounding box center [914, 191] width 114 height 22
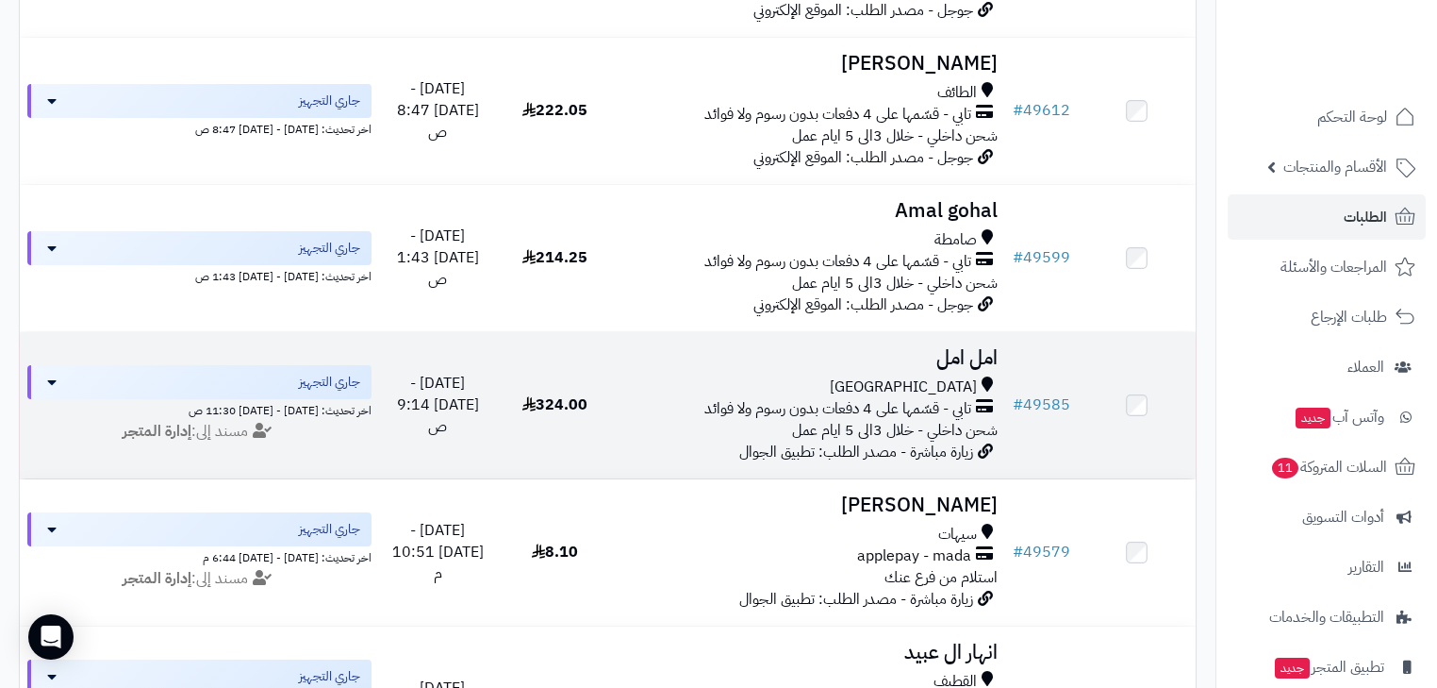
scroll to position [830, 0]
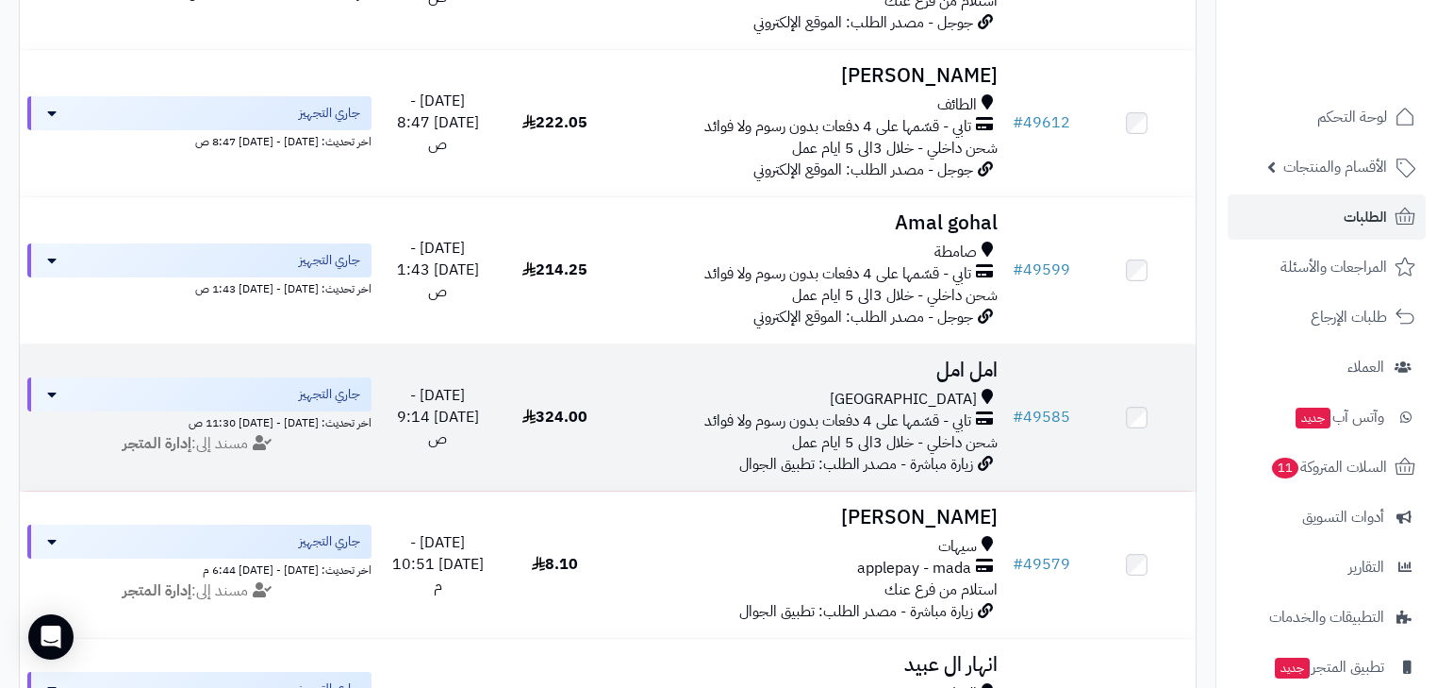
click at [944, 362] on td "امل امل مكة تابي - قسّمها على 4 دفعات بدون رسوم ولا فوائد شحن داخلي - خلال 3الى…" at bounding box center [809, 417] width 391 height 146
click at [947, 377] on h3 "امل امل" at bounding box center [810, 370] width 376 height 22
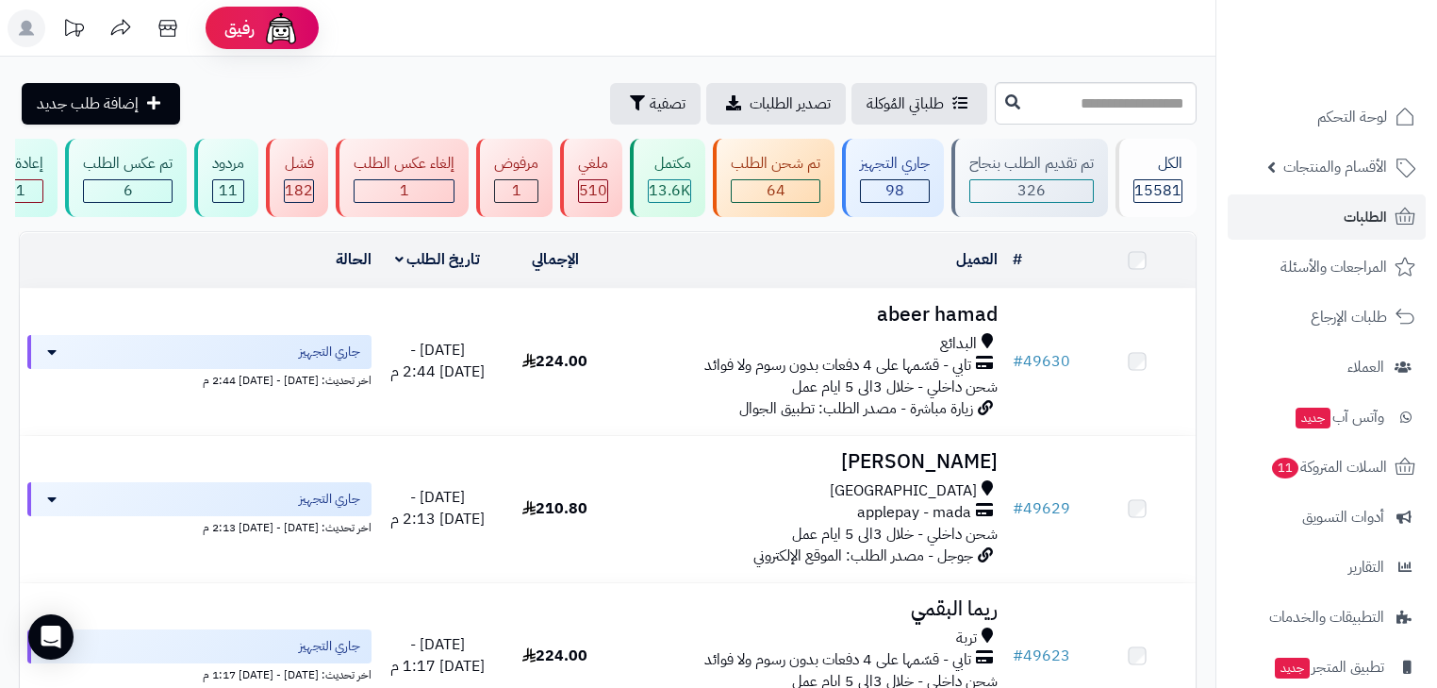
scroll to position [830, 0]
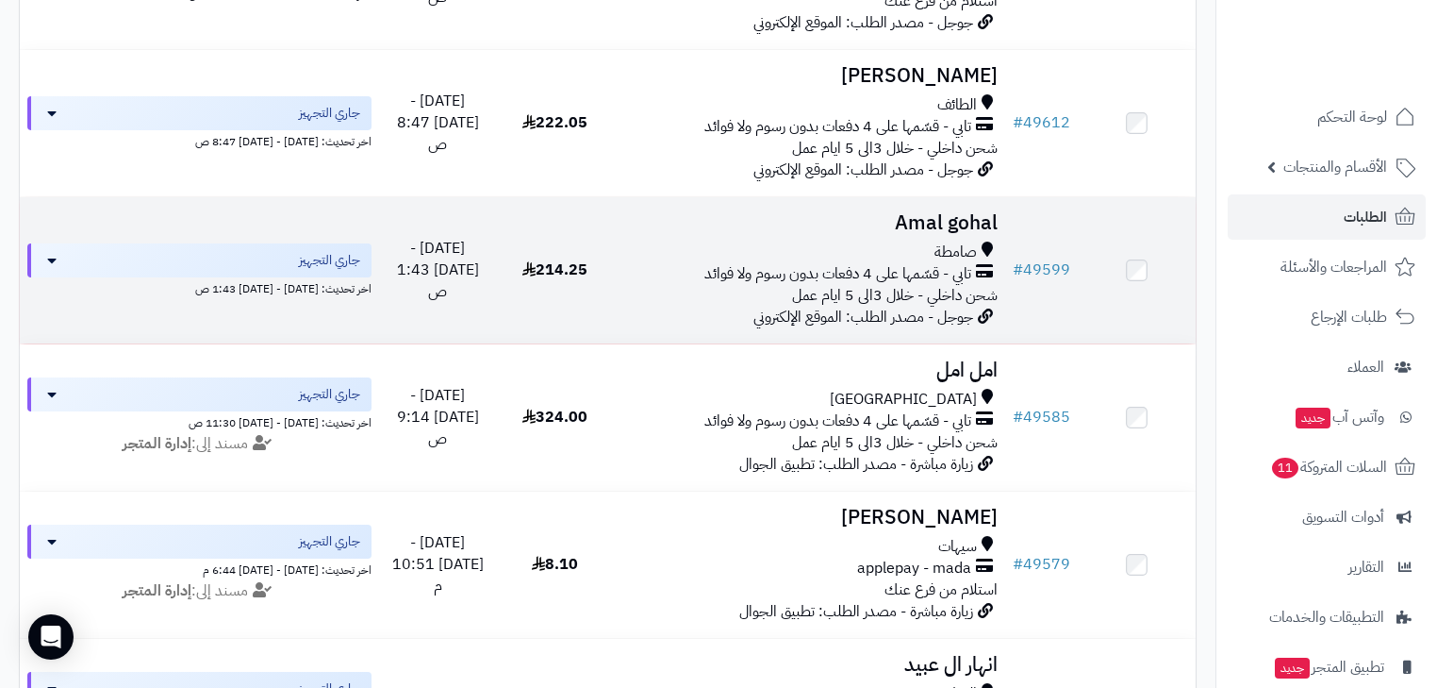
click at [951, 258] on span "صامطة" at bounding box center [956, 252] width 42 height 22
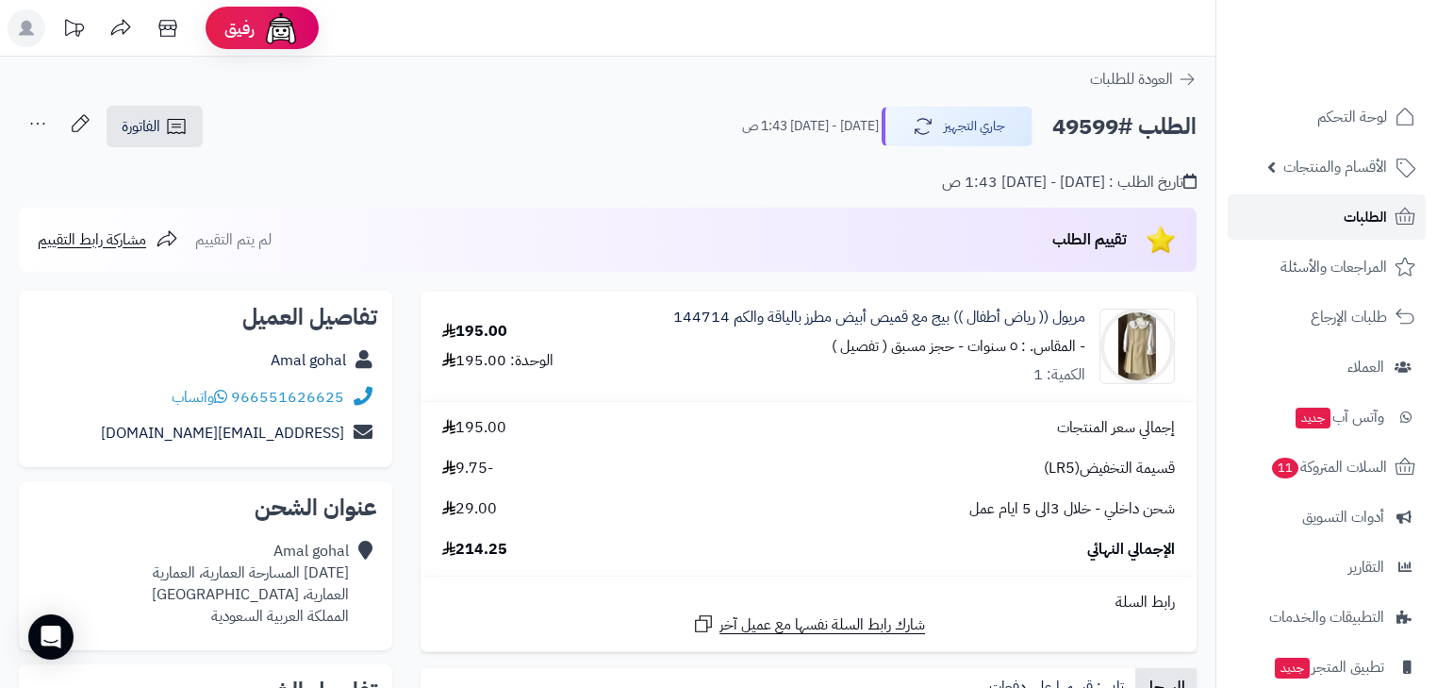
click at [1396, 224] on icon at bounding box center [1405, 217] width 23 height 23
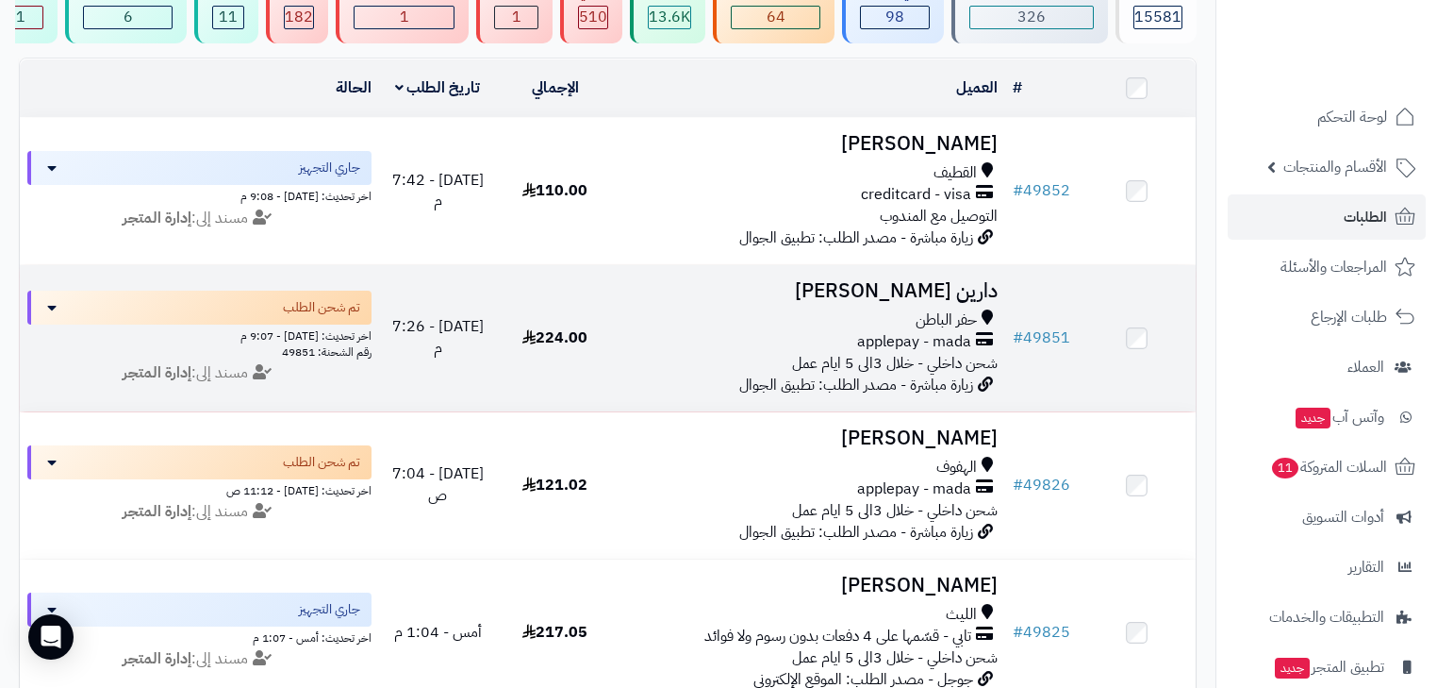
scroll to position [226, 0]
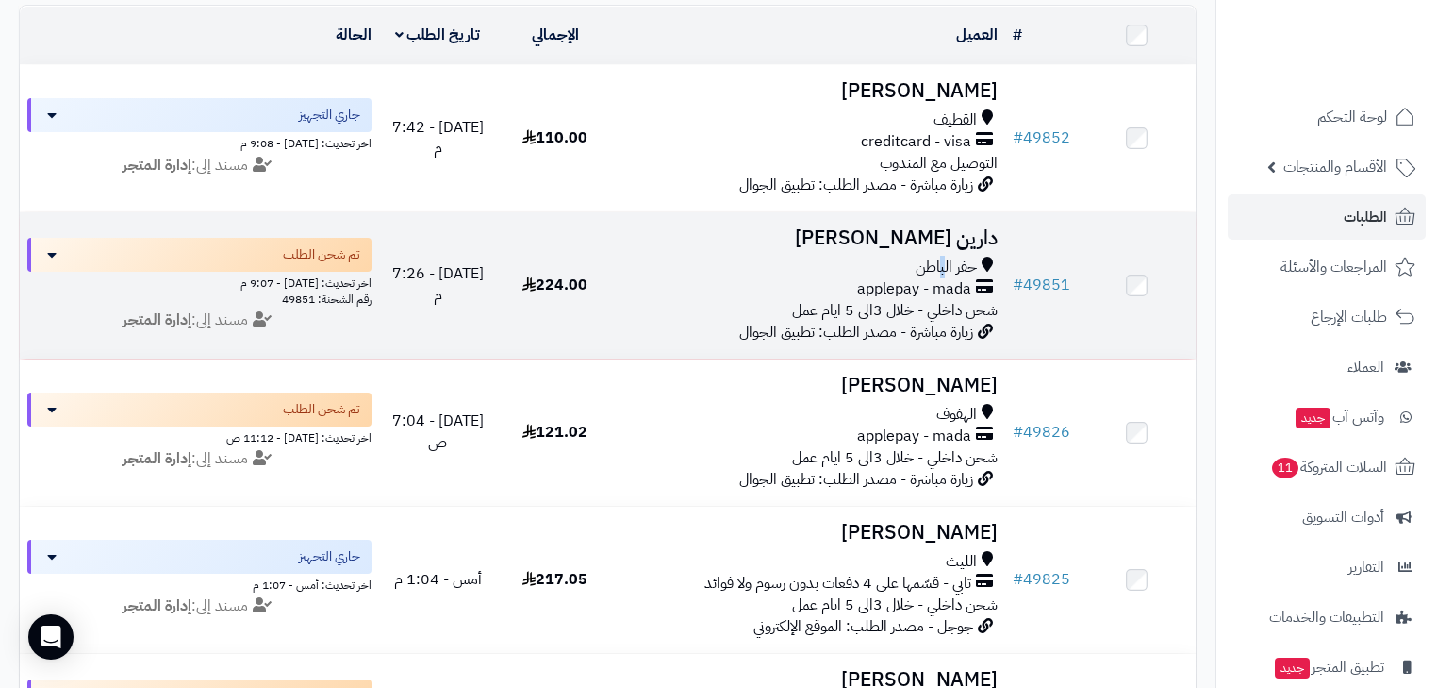
click at [944, 278] on span "حفر الباطن" at bounding box center [946, 268] width 61 height 22
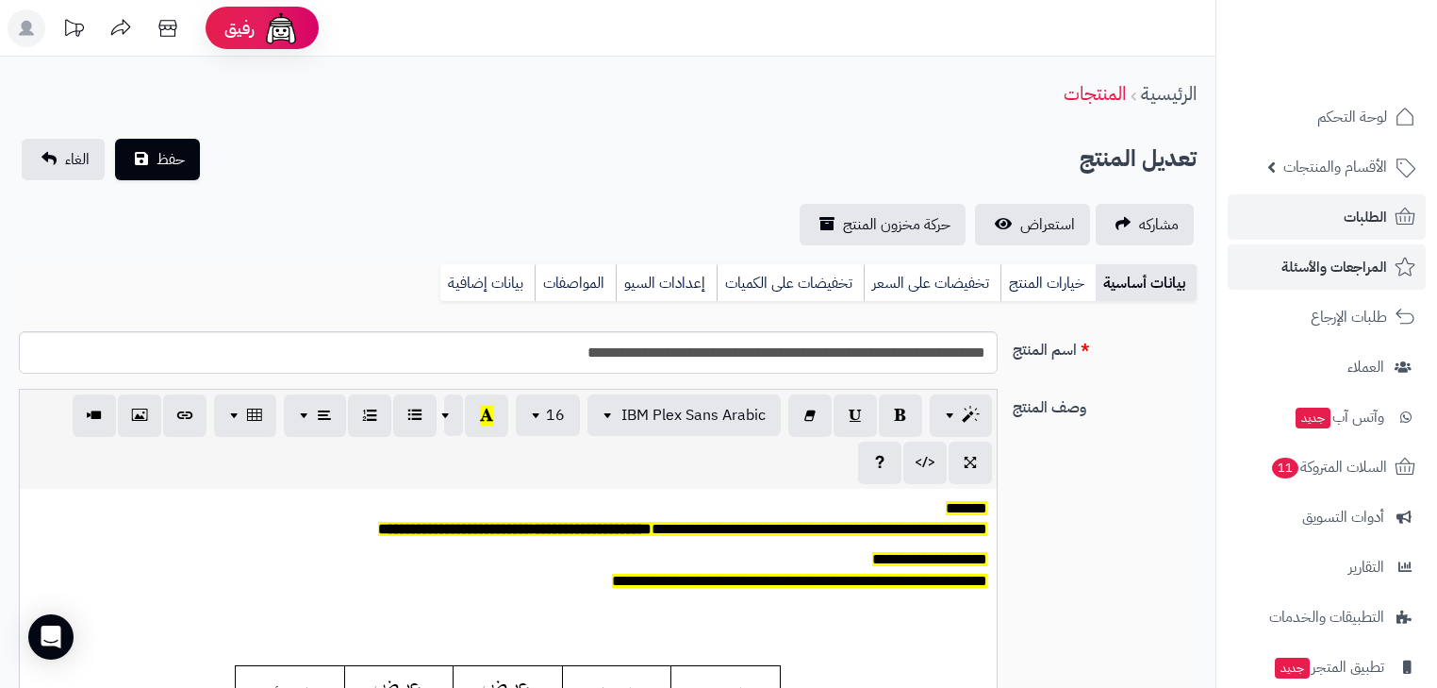
scroll to position [155, 0]
click at [1388, 224] on link "الطلبات" at bounding box center [1327, 216] width 198 height 45
